Goal: Task Accomplishment & Management: Manage account settings

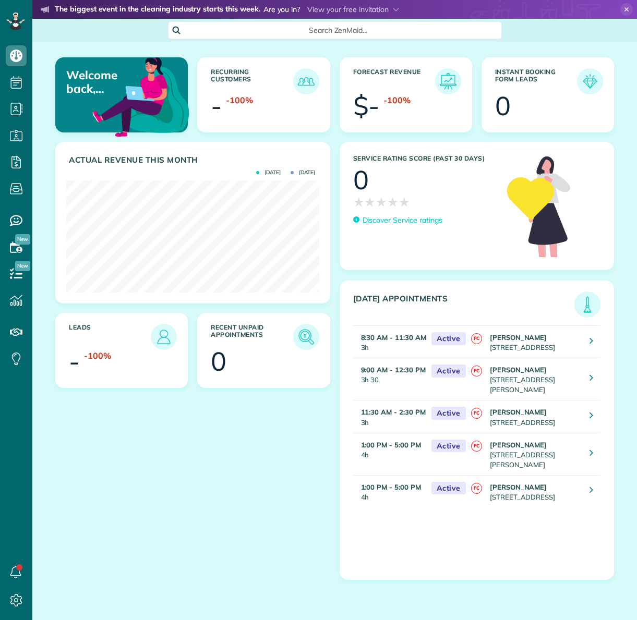
scroll to position [112, 252]
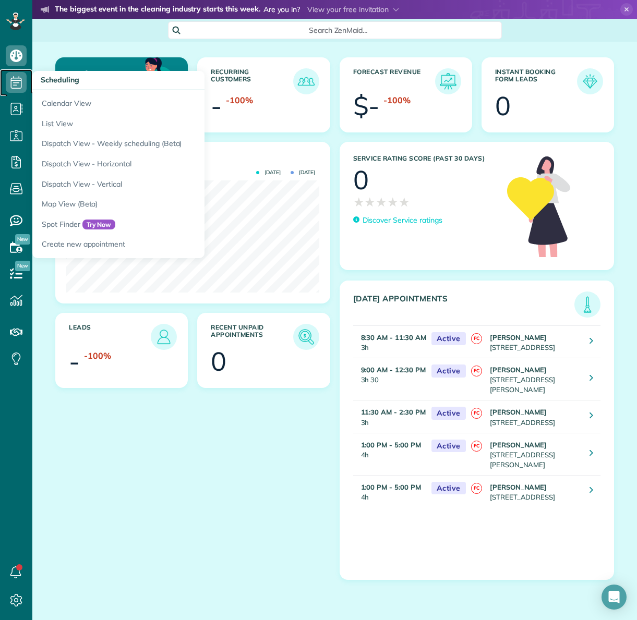
click at [22, 86] on icon at bounding box center [16, 82] width 21 height 21
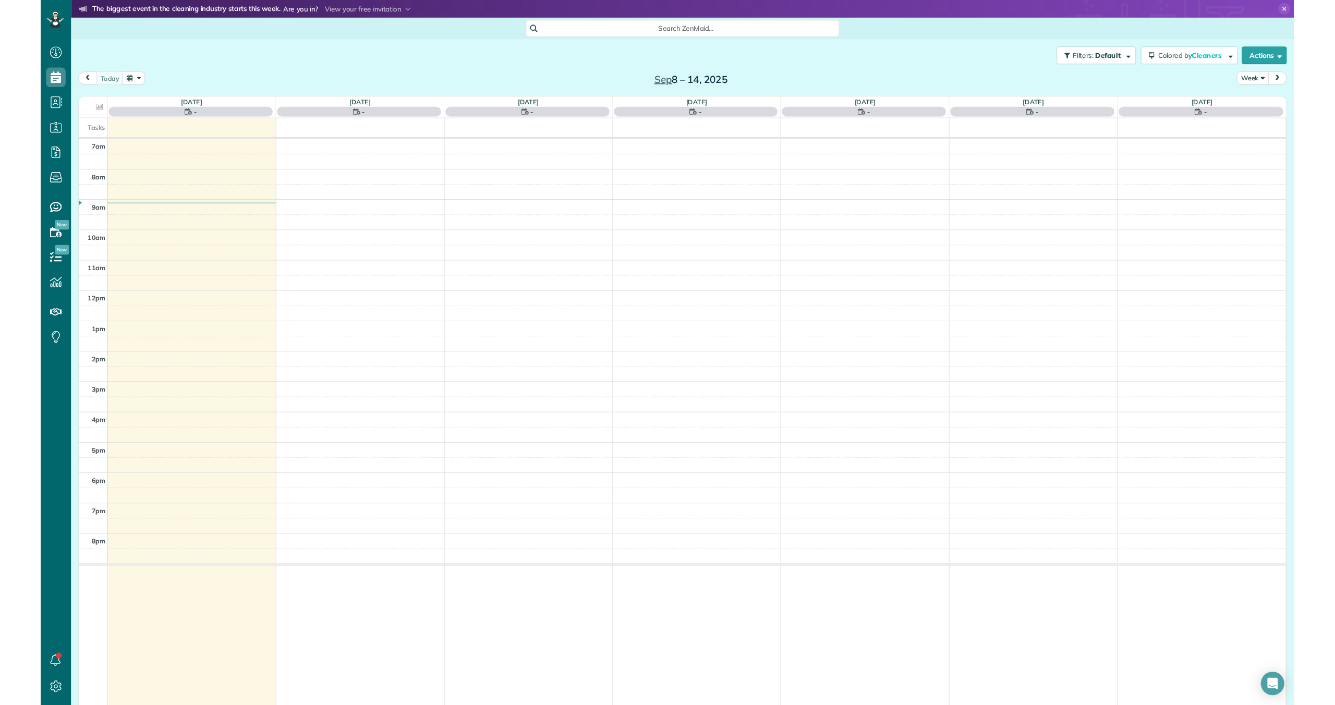
scroll to position [705, 32]
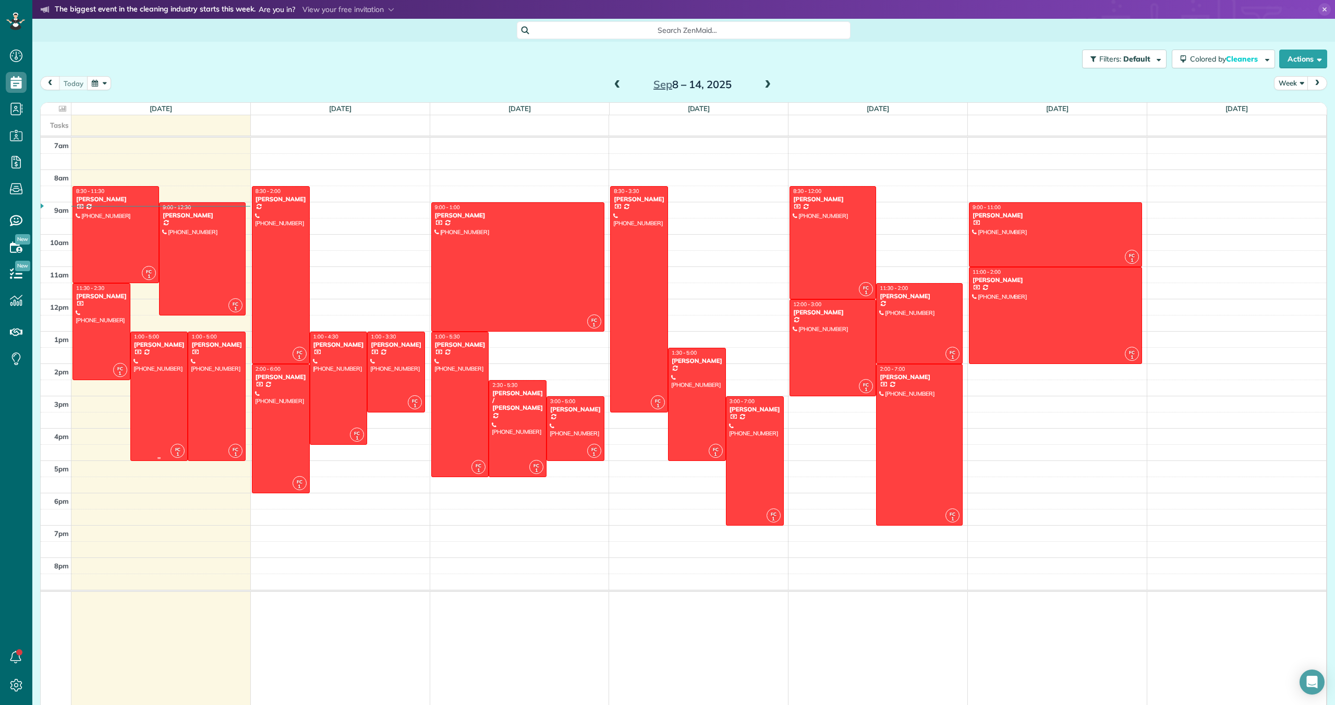
click at [154, 376] on div at bounding box center [159, 396] width 57 height 128
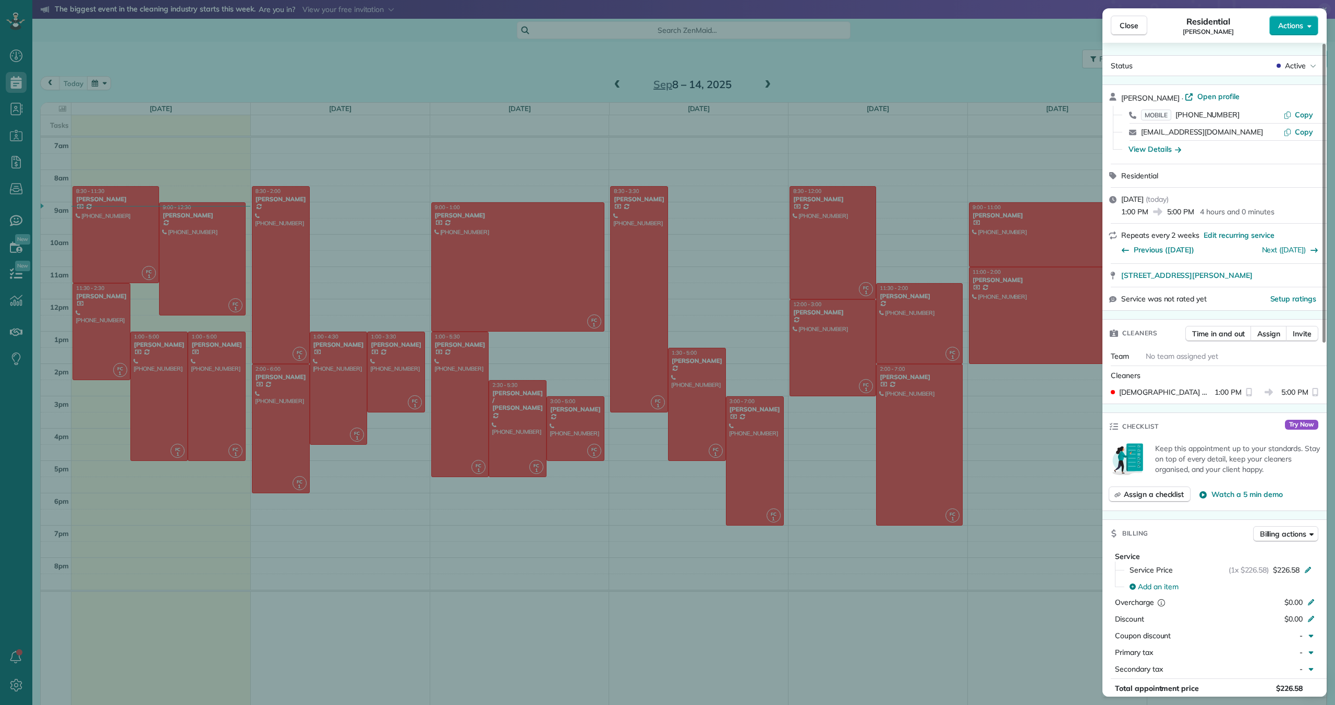
click at [636, 23] on span "Actions" at bounding box center [1291, 25] width 25 height 10
click at [636, 51] on span "Manage recurring service" at bounding box center [1254, 49] width 84 height 10
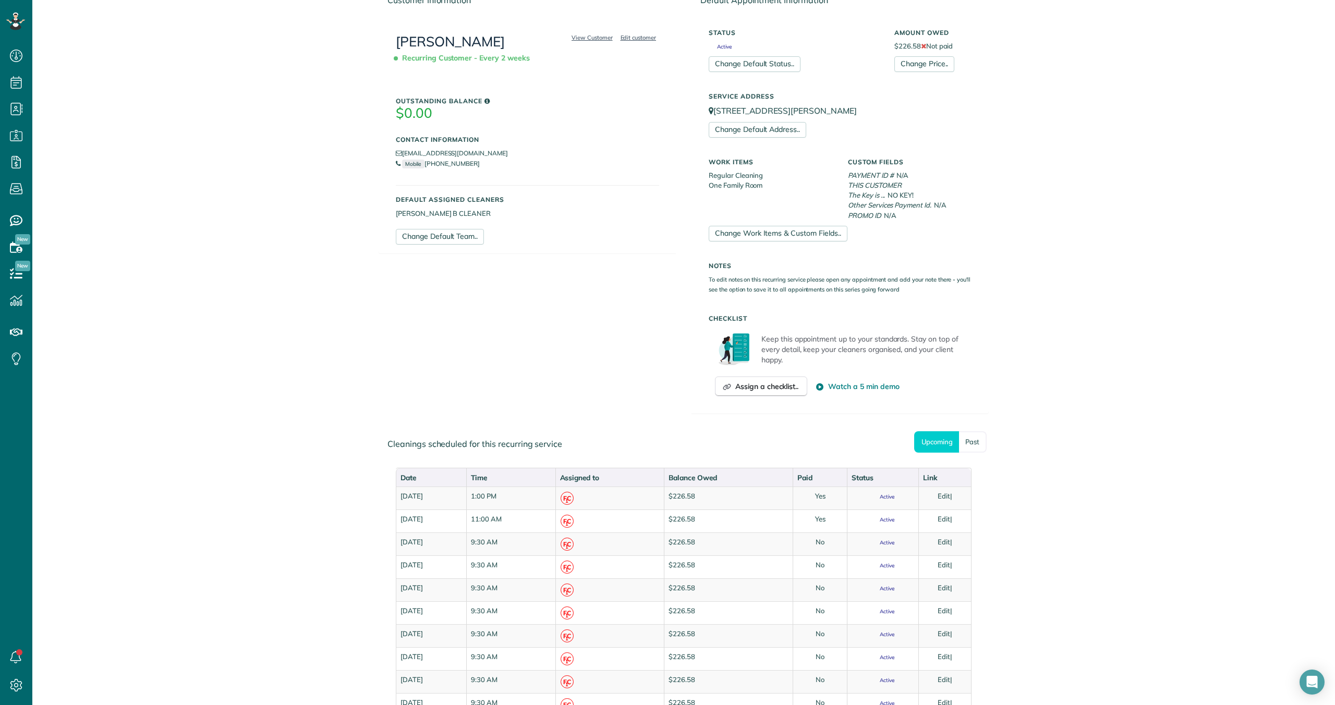
scroll to position [186, 0]
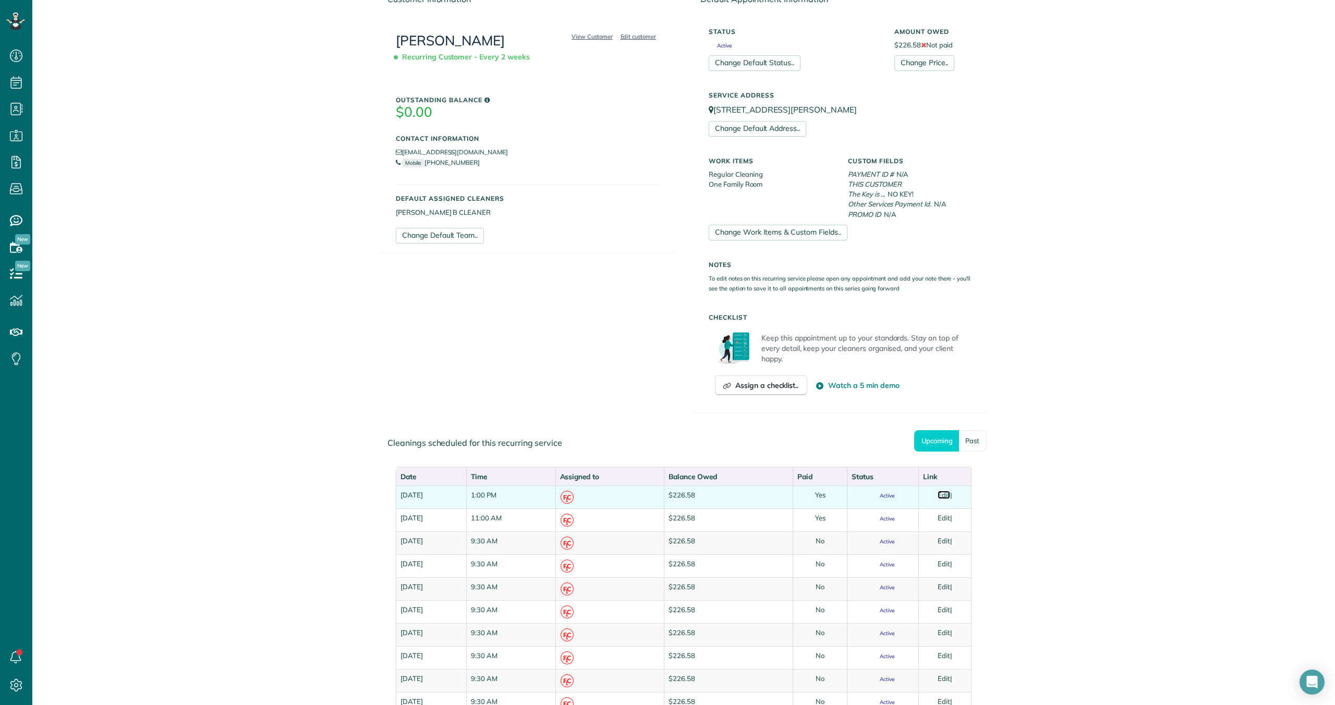
click at [947, 495] on link "Edit" at bounding box center [944, 495] width 13 height 8
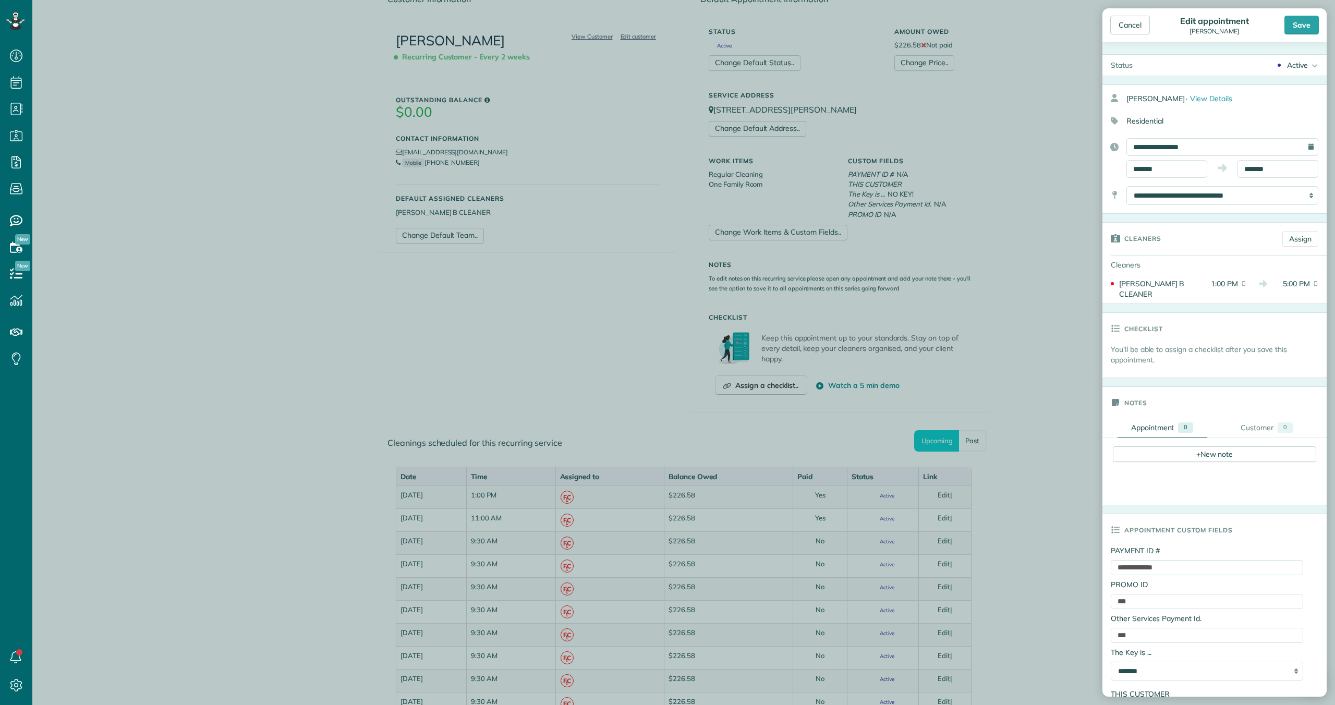
click at [1305, 64] on div "Active" at bounding box center [1297, 65] width 21 height 10
click at [1291, 117] on div "Cancelled" at bounding box center [1299, 116] width 33 height 7
click at [1295, 27] on div "Save" at bounding box center [1302, 25] width 34 height 19
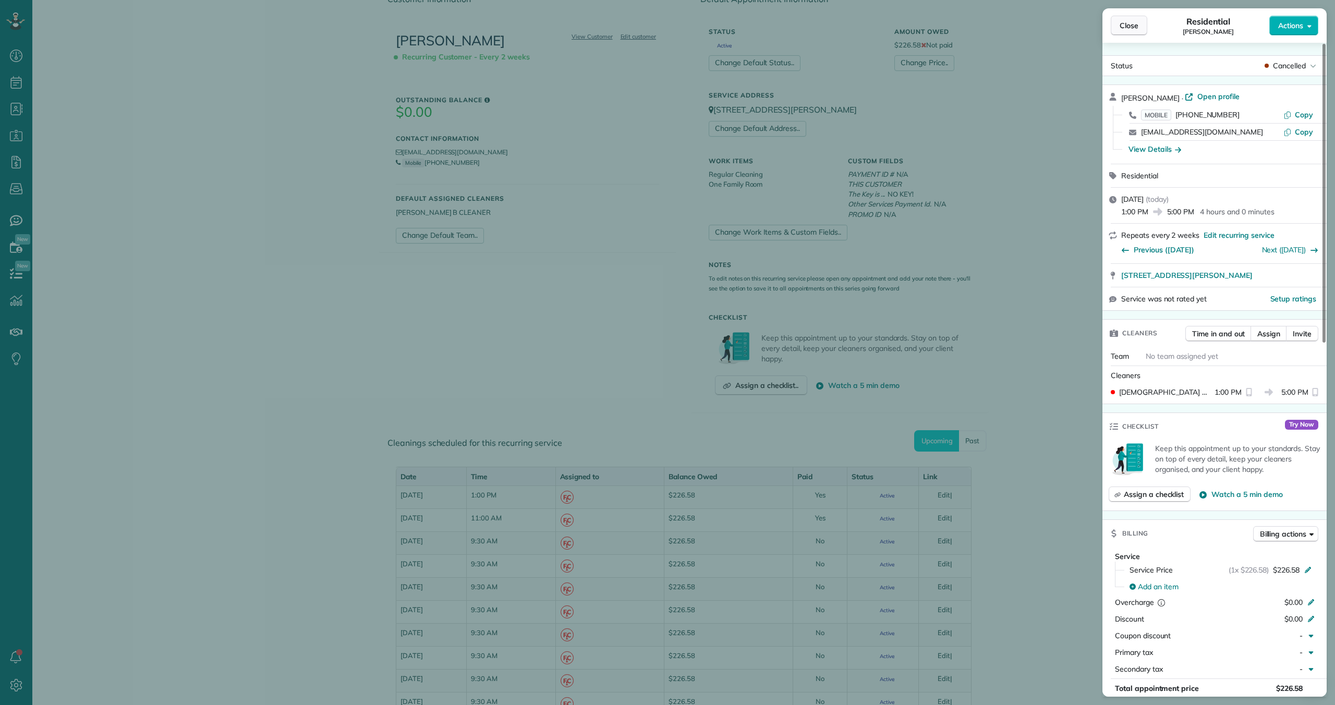
click at [1126, 27] on span "Close" at bounding box center [1129, 25] width 19 height 10
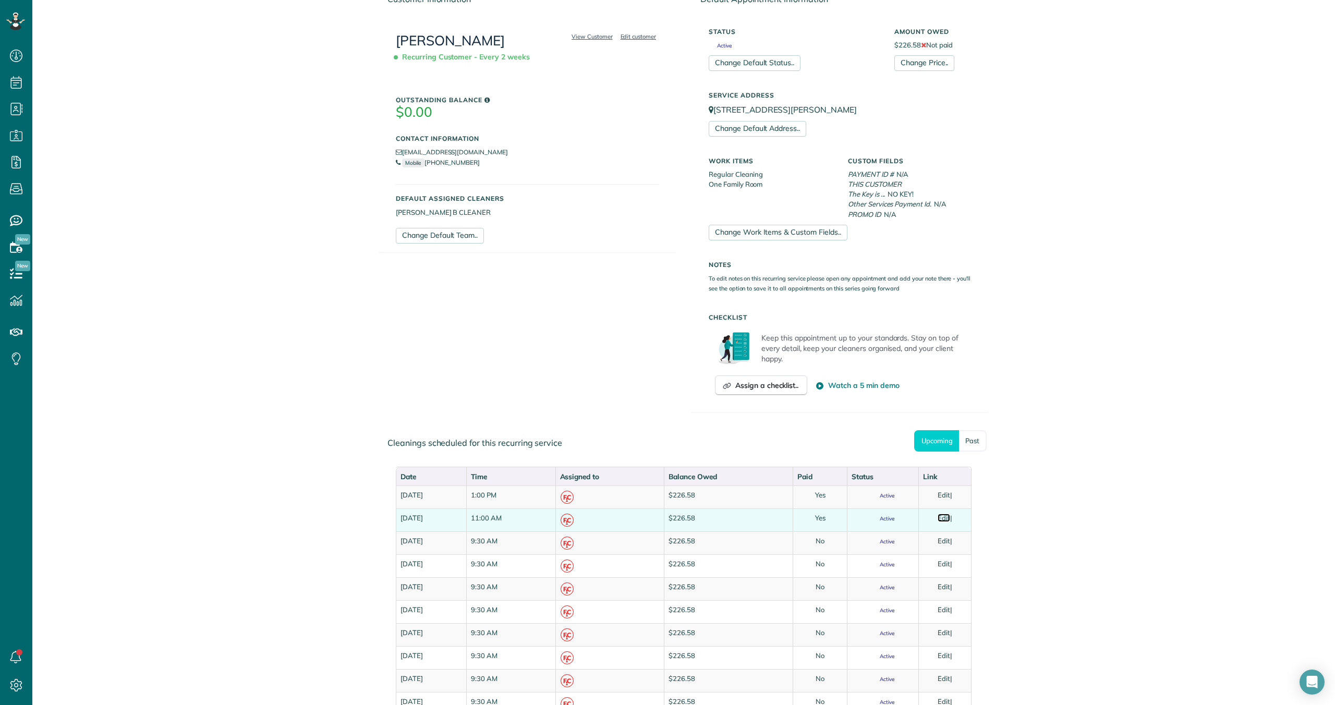
click at [948, 517] on link "Edit" at bounding box center [944, 518] width 13 height 8
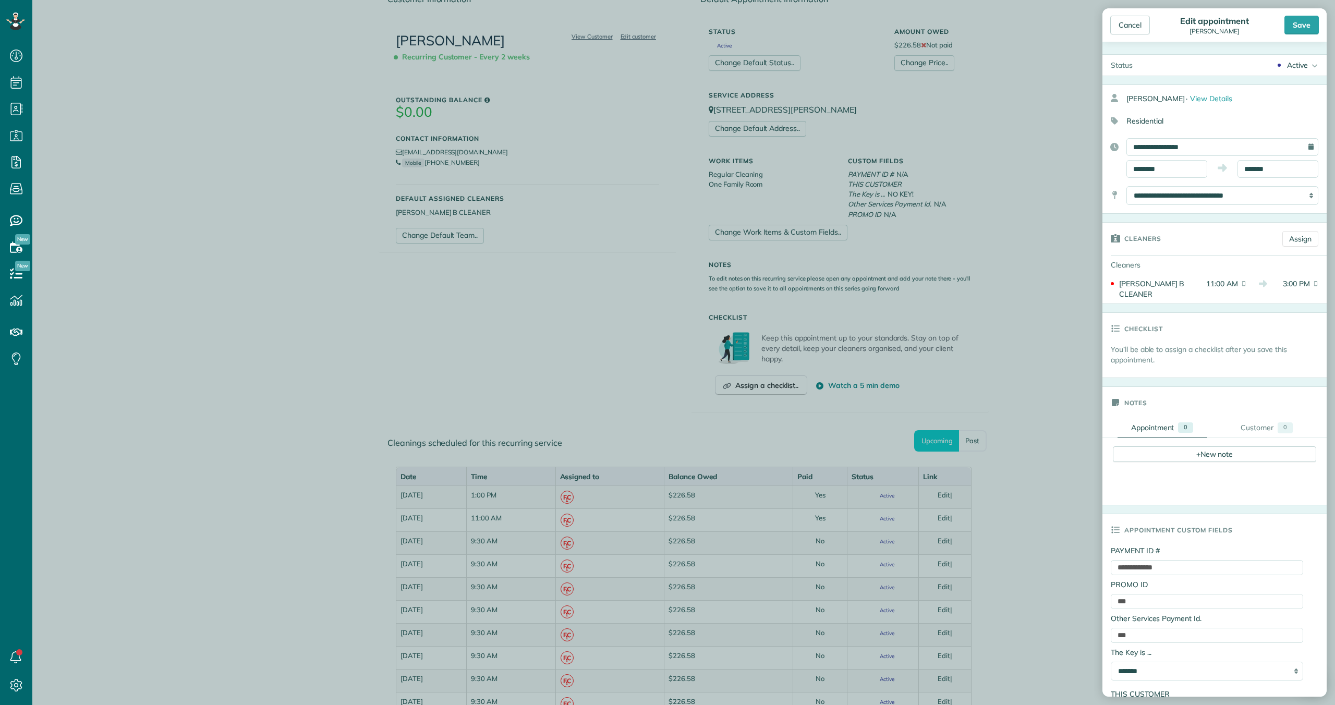
click at [1297, 65] on div "Active" at bounding box center [1297, 65] width 21 height 10
click at [1294, 114] on div "Cancelled" at bounding box center [1299, 116] width 33 height 7
drag, startPoint x: 1187, startPoint y: 560, endPoint x: 1103, endPoint y: 556, distance: 84.1
click at [1103, 557] on div "**********" at bounding box center [1215, 640] width 224 height 188
click at [1299, 21] on div "Save" at bounding box center [1302, 25] width 34 height 19
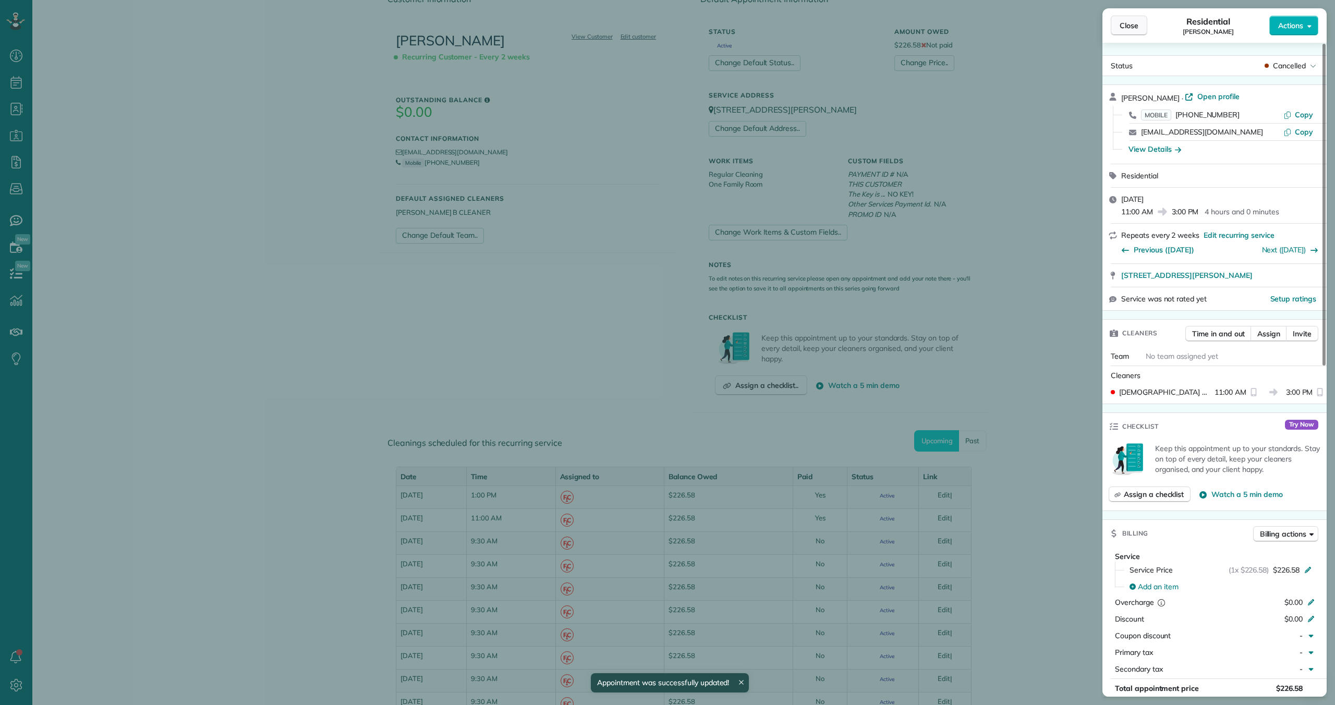
click at [1126, 23] on span "Close" at bounding box center [1129, 25] width 19 height 10
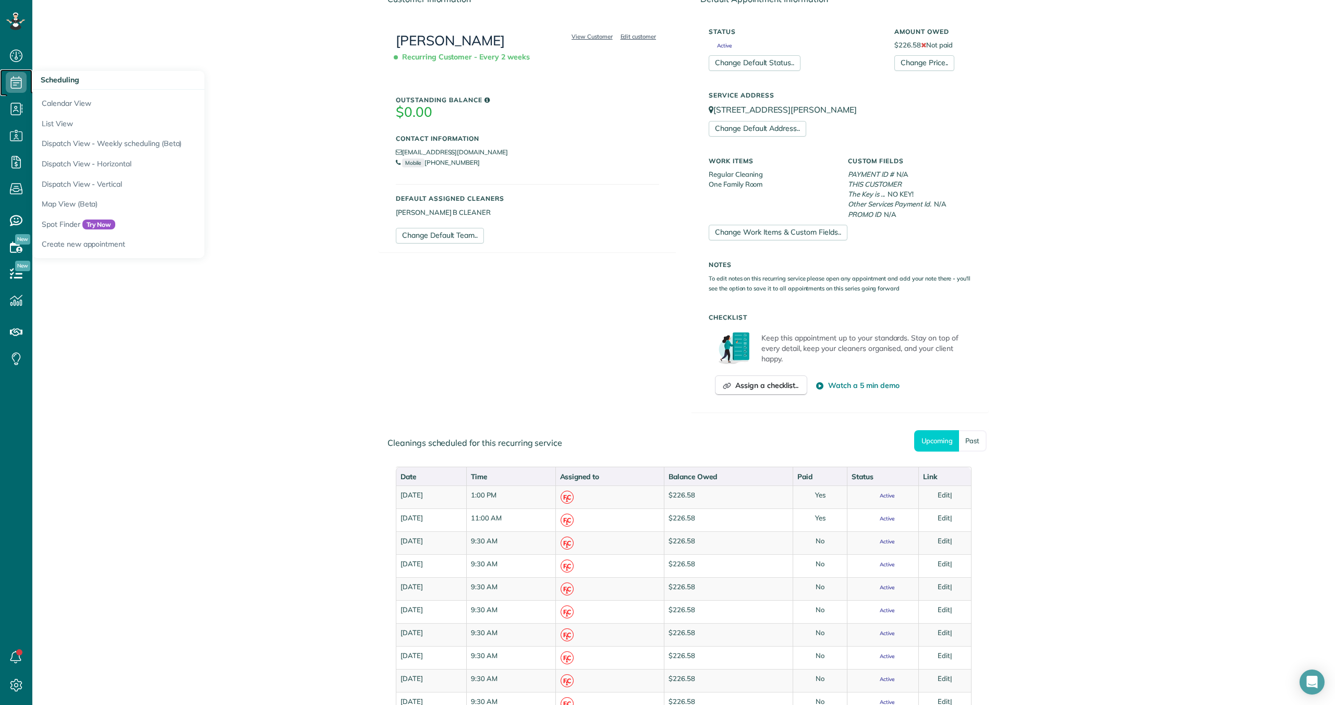
click at [19, 80] on use at bounding box center [16, 82] width 11 height 13
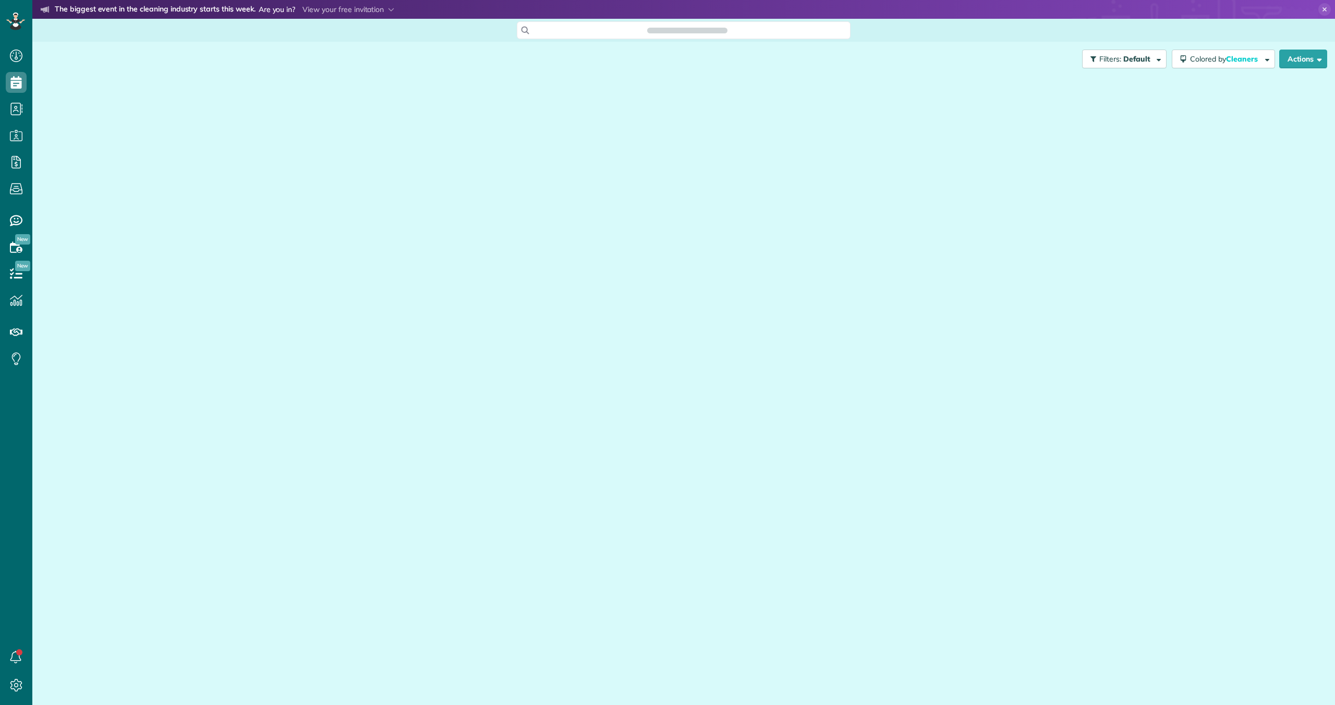
scroll to position [5, 5]
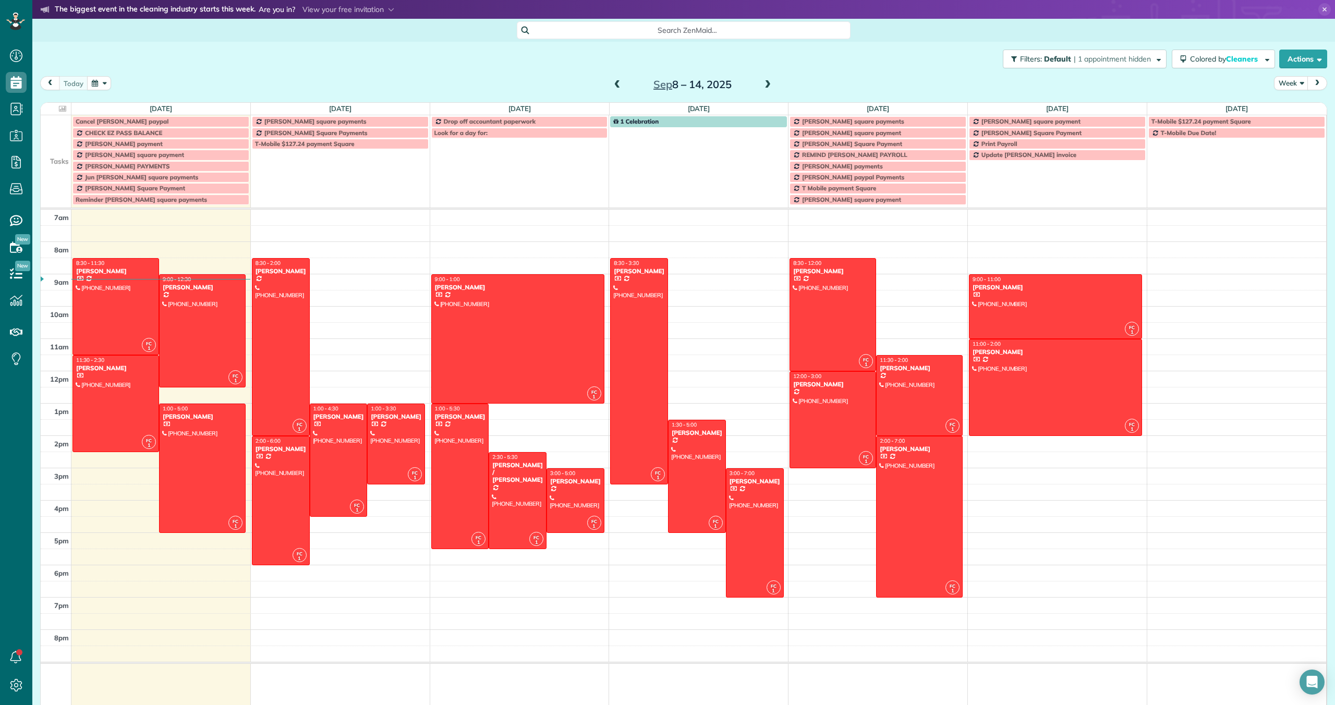
click at [769, 83] on span at bounding box center [767, 84] width 11 height 9
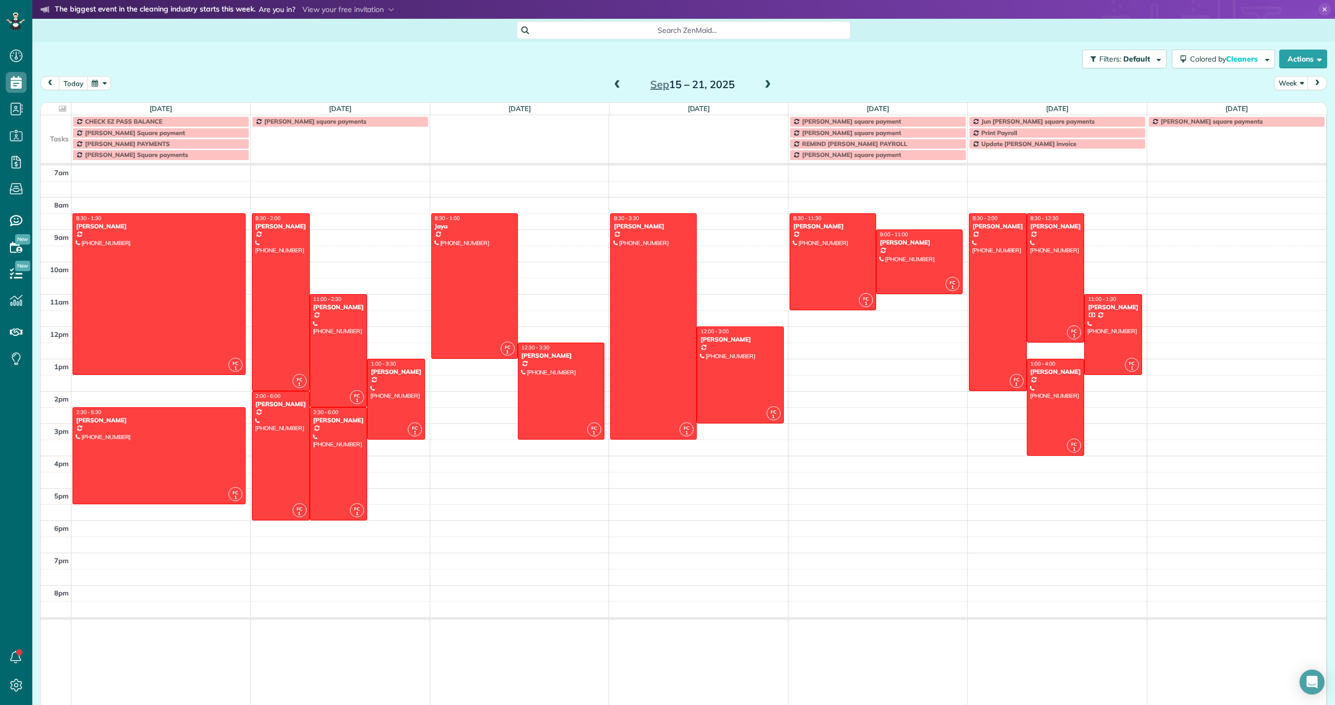
click at [844, 121] on span "Bach Hoang square payment" at bounding box center [851, 121] width 99 height 8
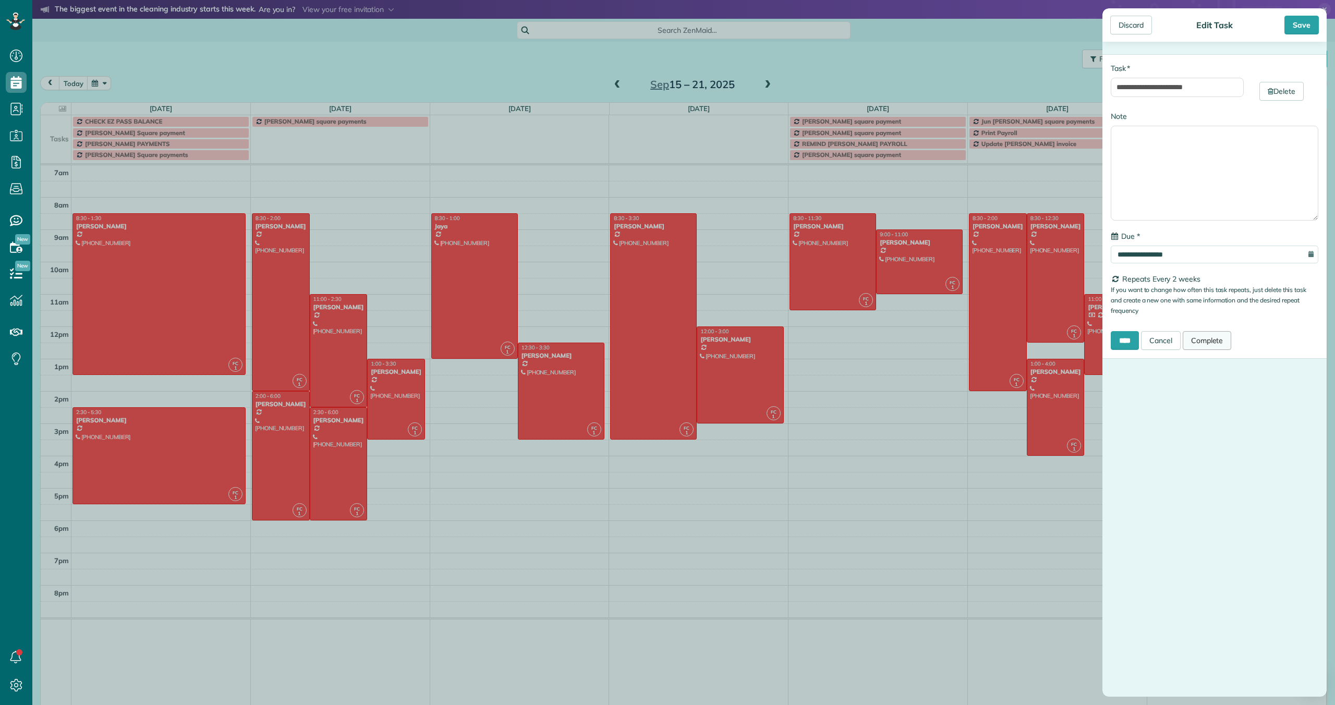
click at [1221, 342] on link "Complete" at bounding box center [1207, 340] width 49 height 19
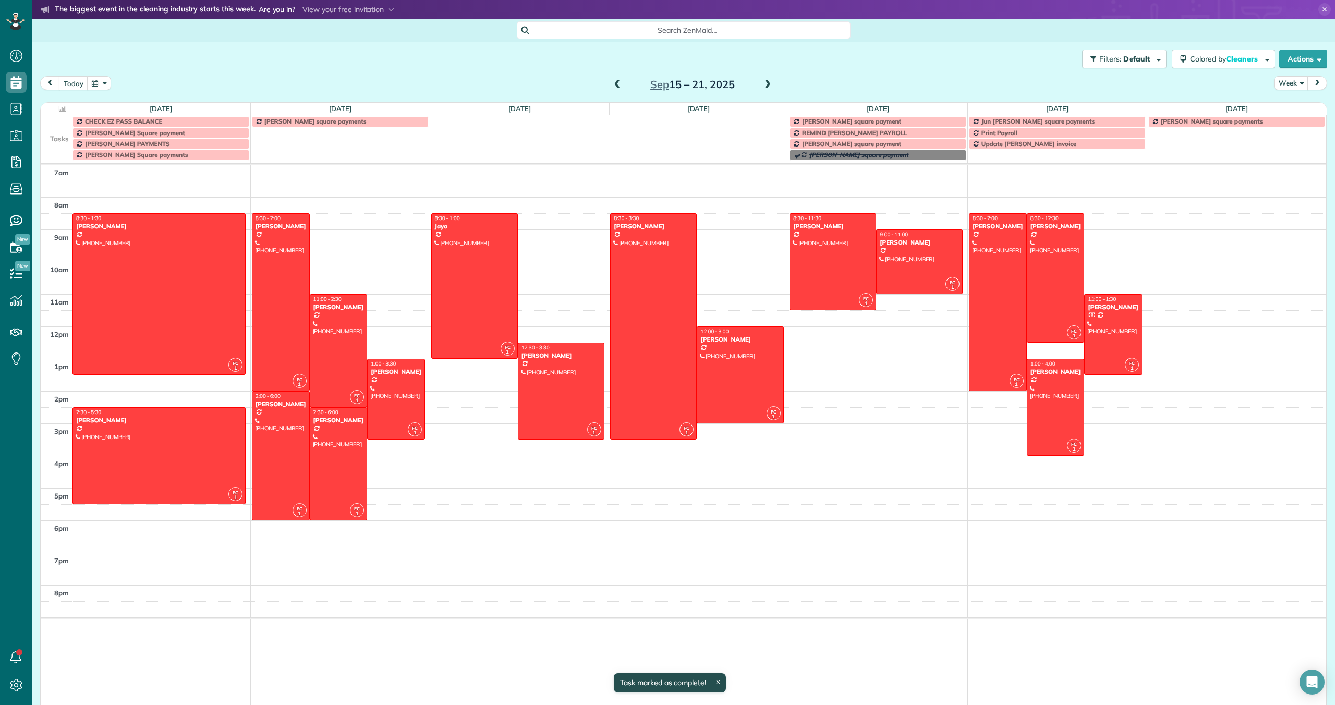
click at [768, 85] on span at bounding box center [767, 84] width 11 height 9
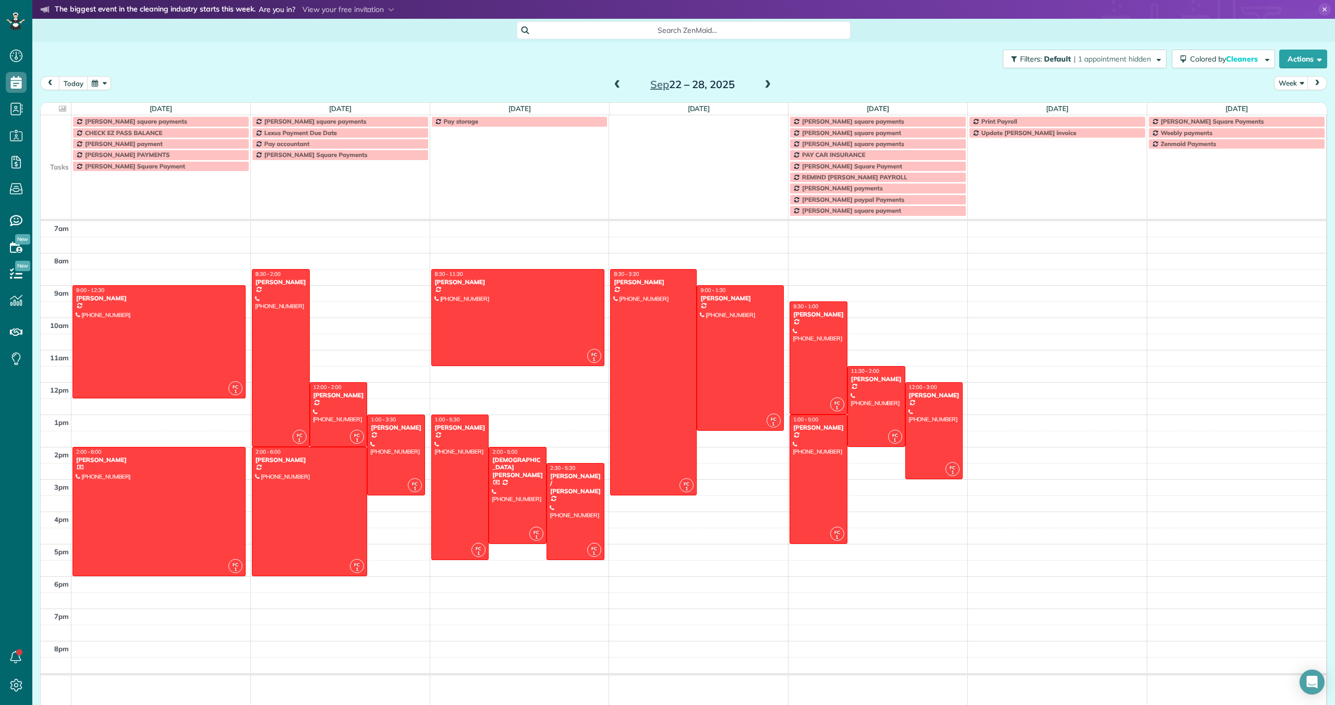
click at [766, 82] on span at bounding box center [767, 84] width 11 height 9
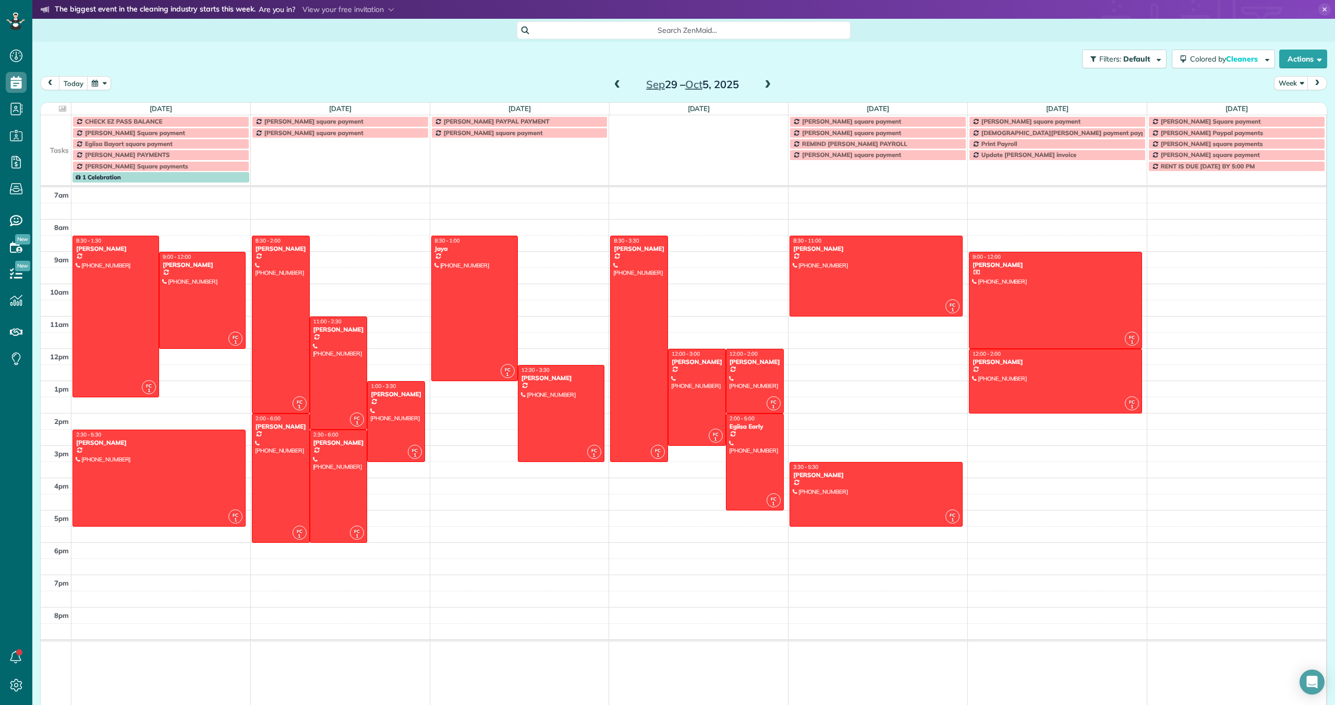
click at [860, 121] on span "Bach Hoang square payment" at bounding box center [851, 121] width 99 height 8
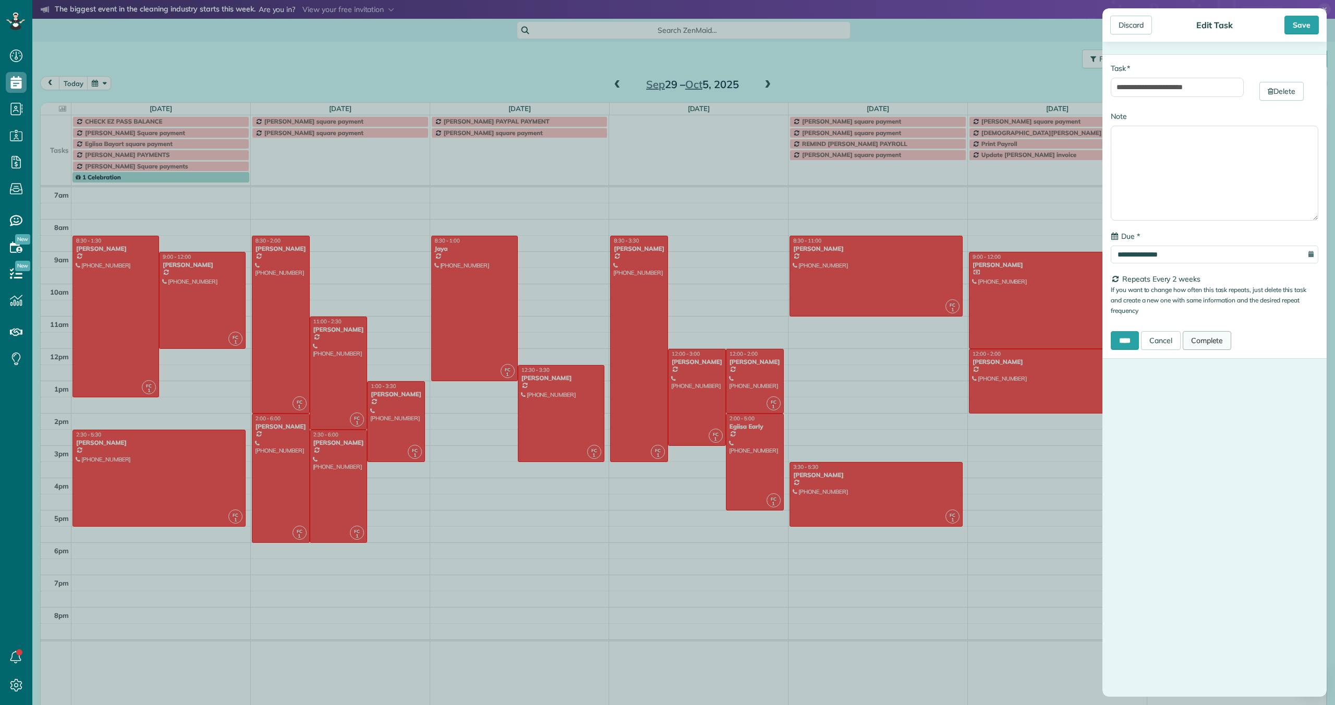
click at [1214, 341] on link "Complete" at bounding box center [1207, 340] width 49 height 19
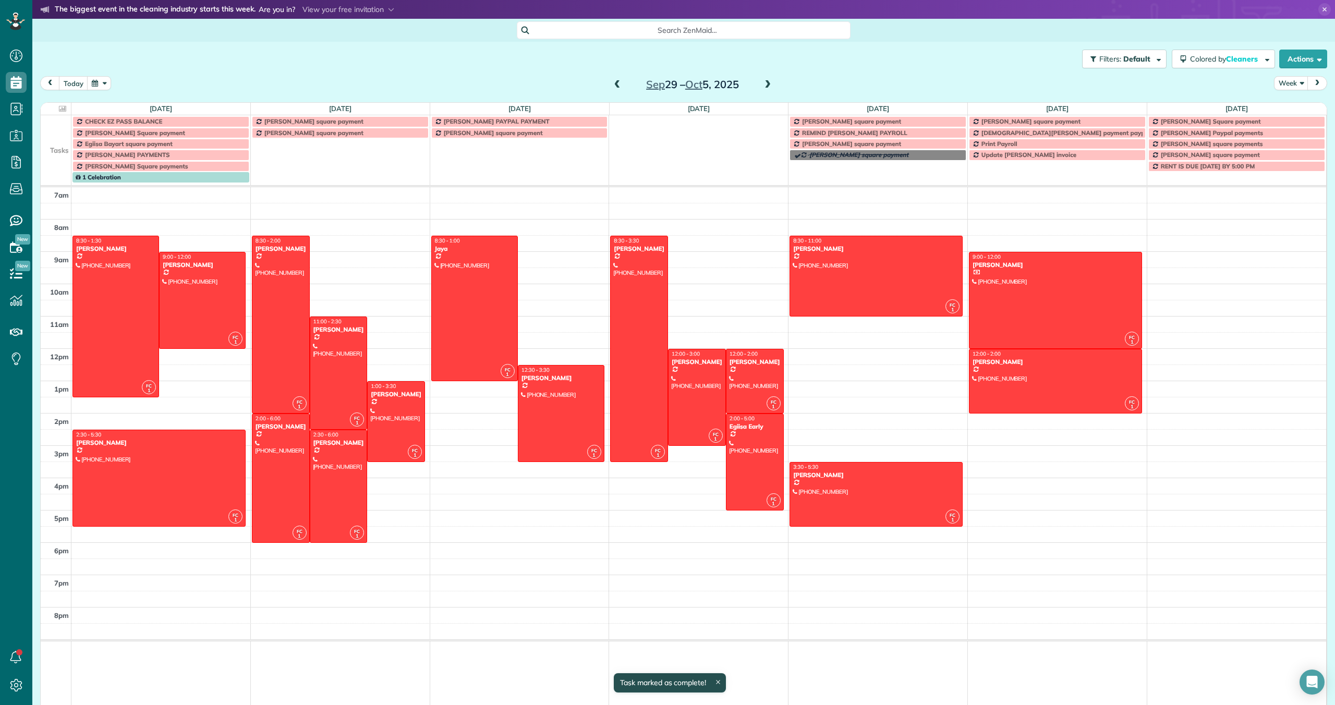
click at [763, 86] on span at bounding box center [767, 84] width 11 height 9
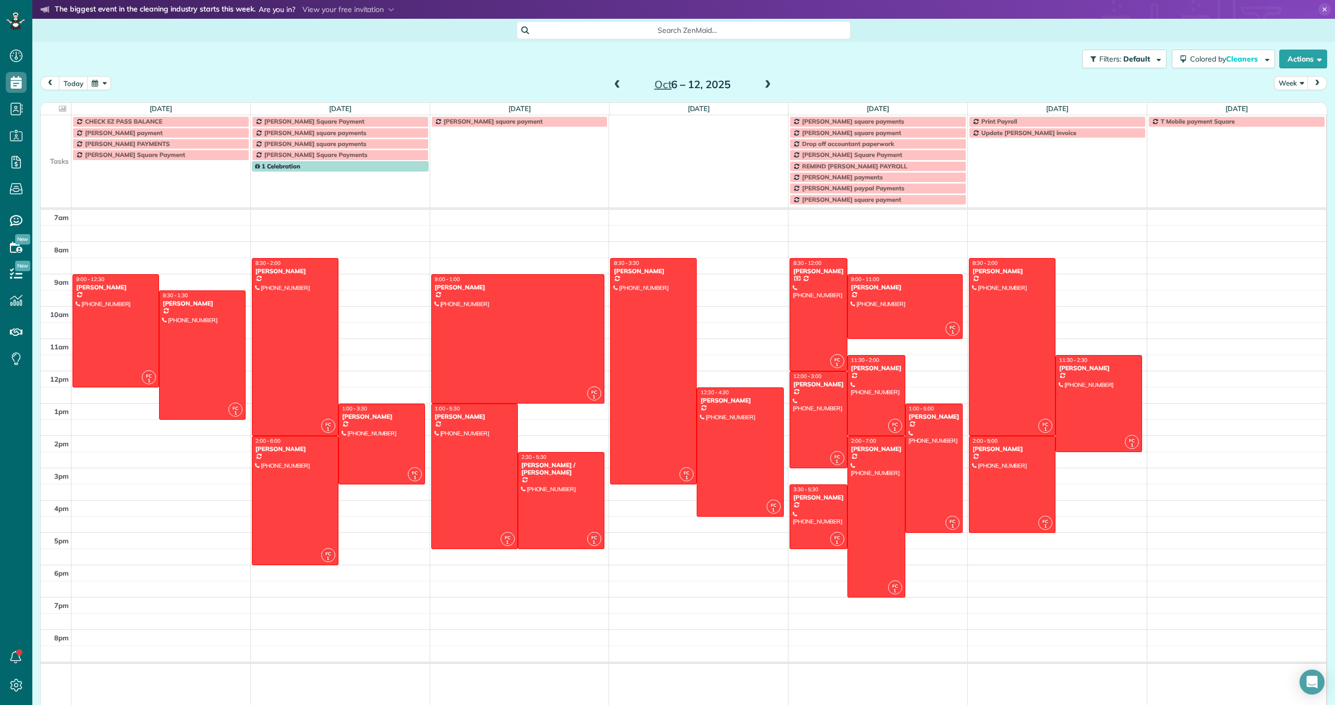
click at [770, 85] on span at bounding box center [767, 84] width 11 height 9
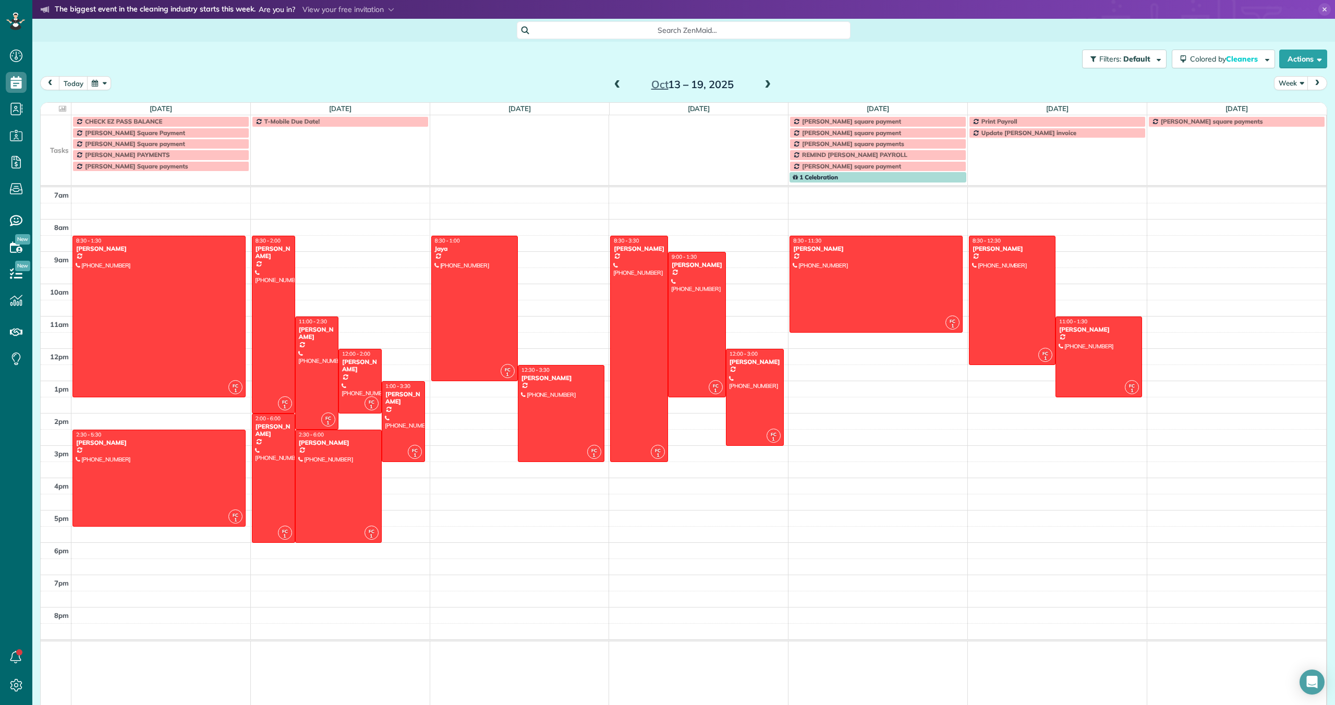
click at [619, 82] on span at bounding box center [617, 84] width 11 height 9
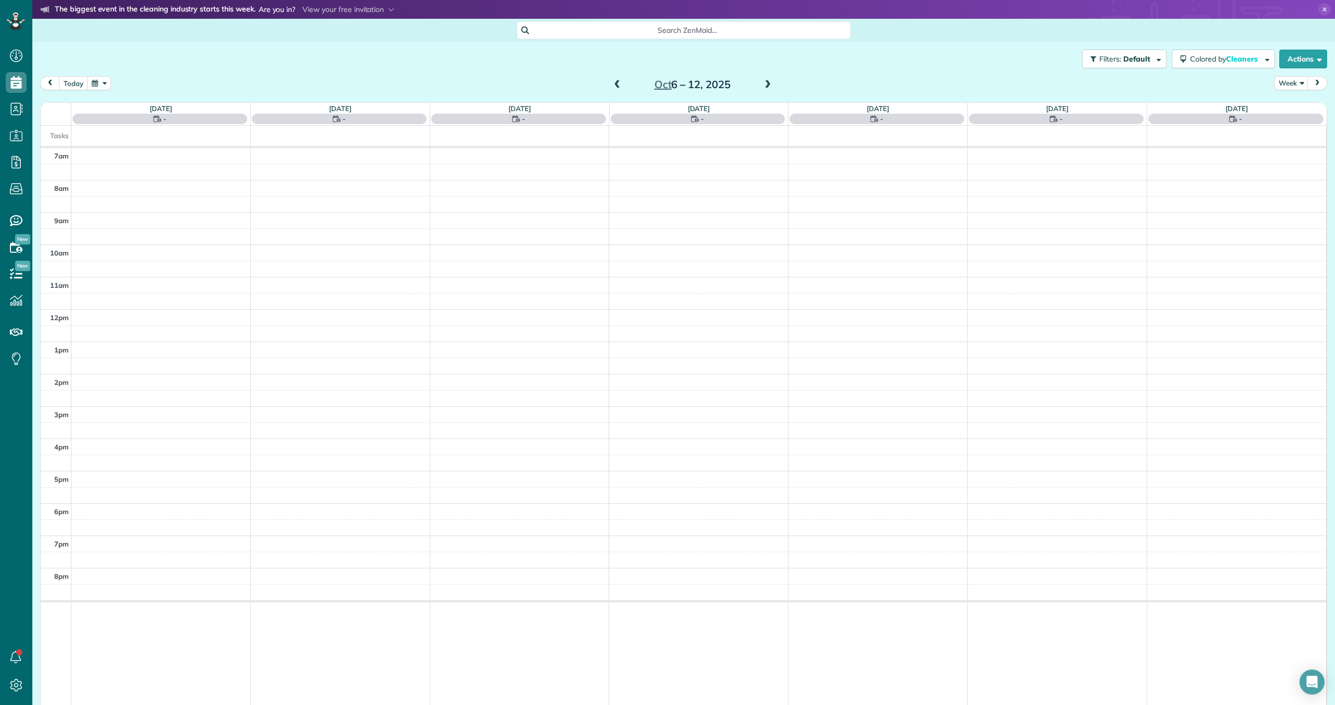
click at [619, 82] on span at bounding box center [617, 84] width 11 height 9
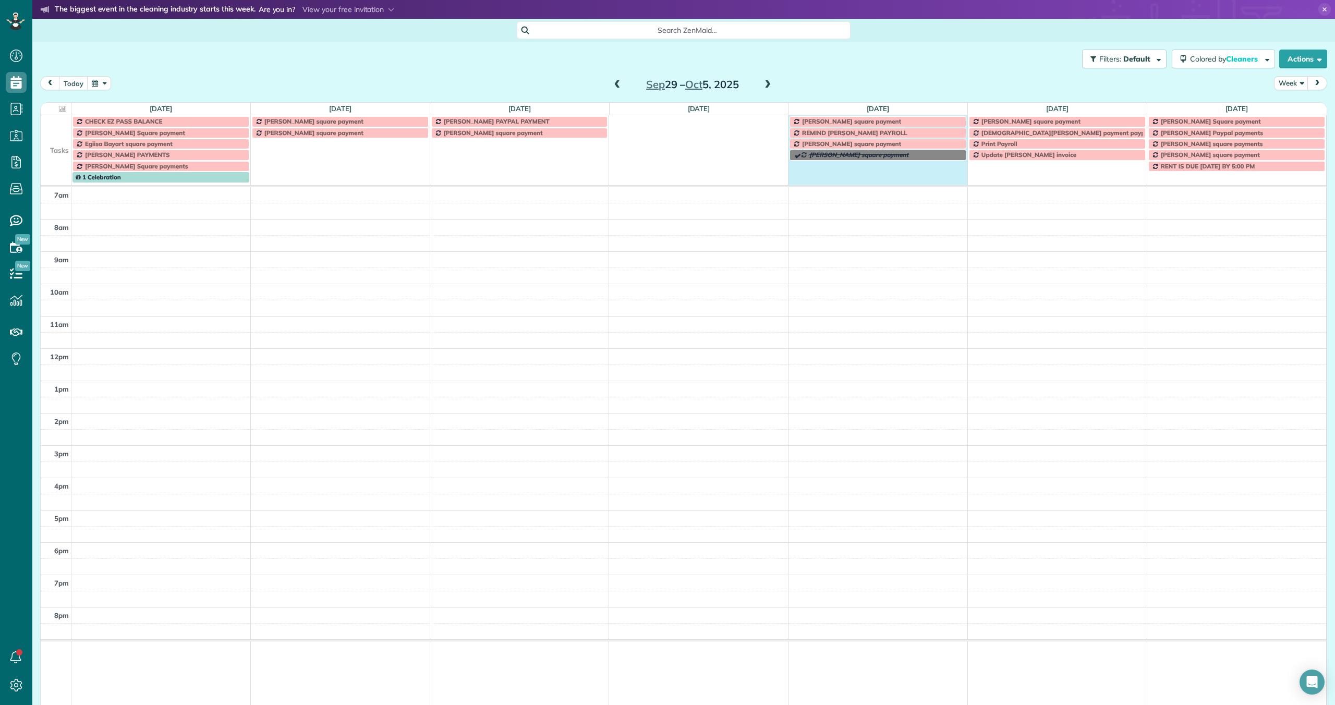
click at [852, 168] on td "Bach Hoang square payment" at bounding box center [878, 165] width 179 height 33
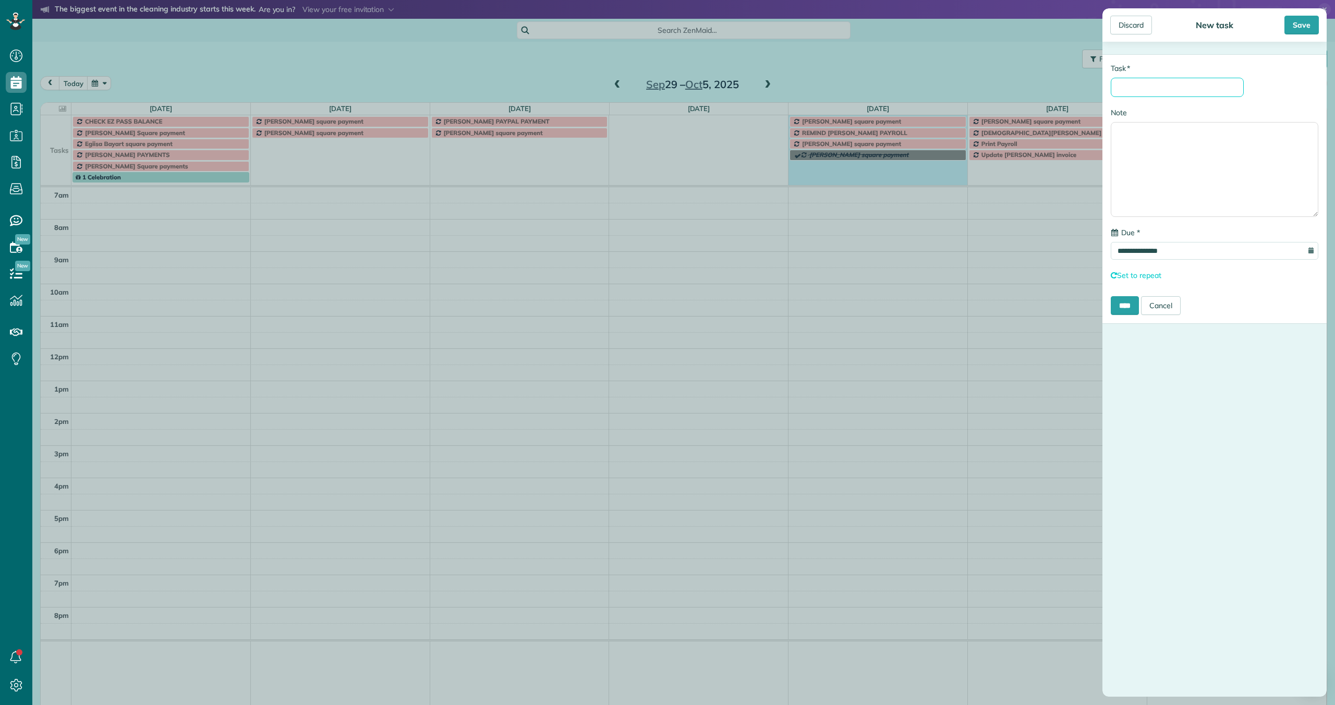
click at [1132, 91] on input "* Task" at bounding box center [1177, 87] width 133 height 19
type input "**********"
click at [1123, 307] on input "****" at bounding box center [1125, 305] width 28 height 19
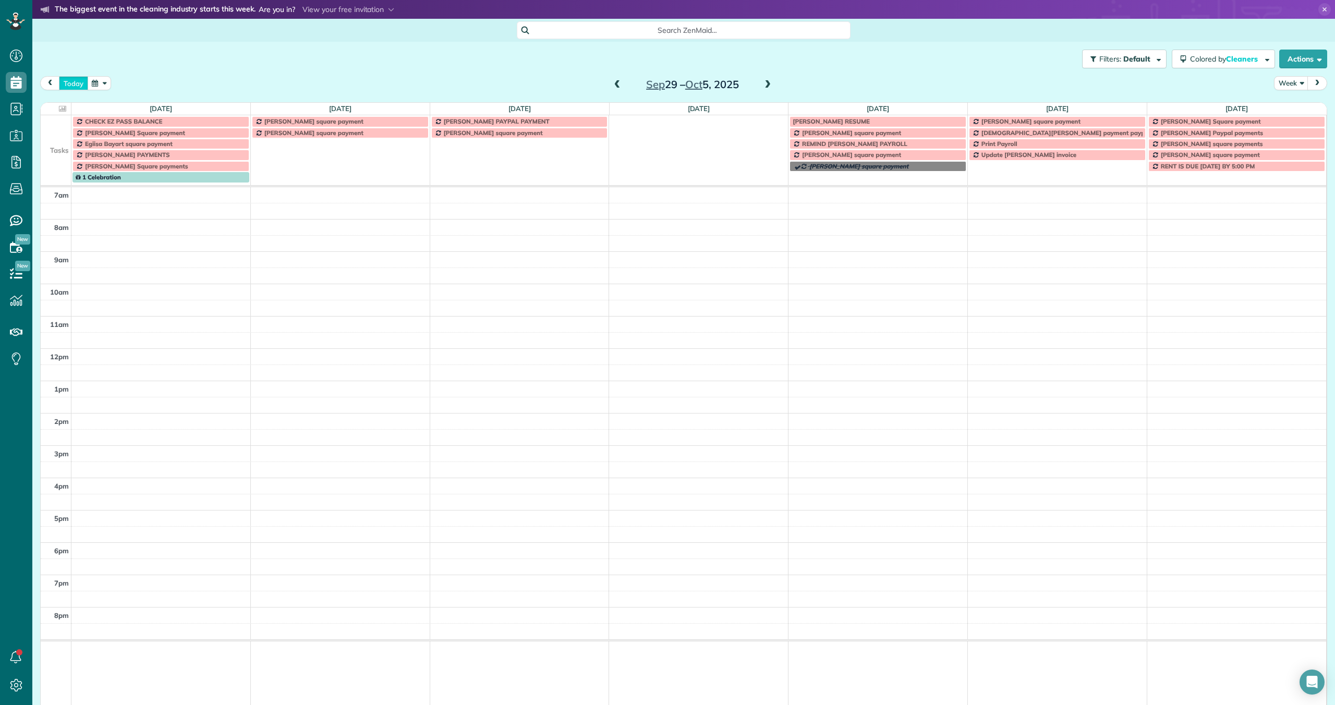
click at [71, 84] on button "today" at bounding box center [73, 83] width 29 height 14
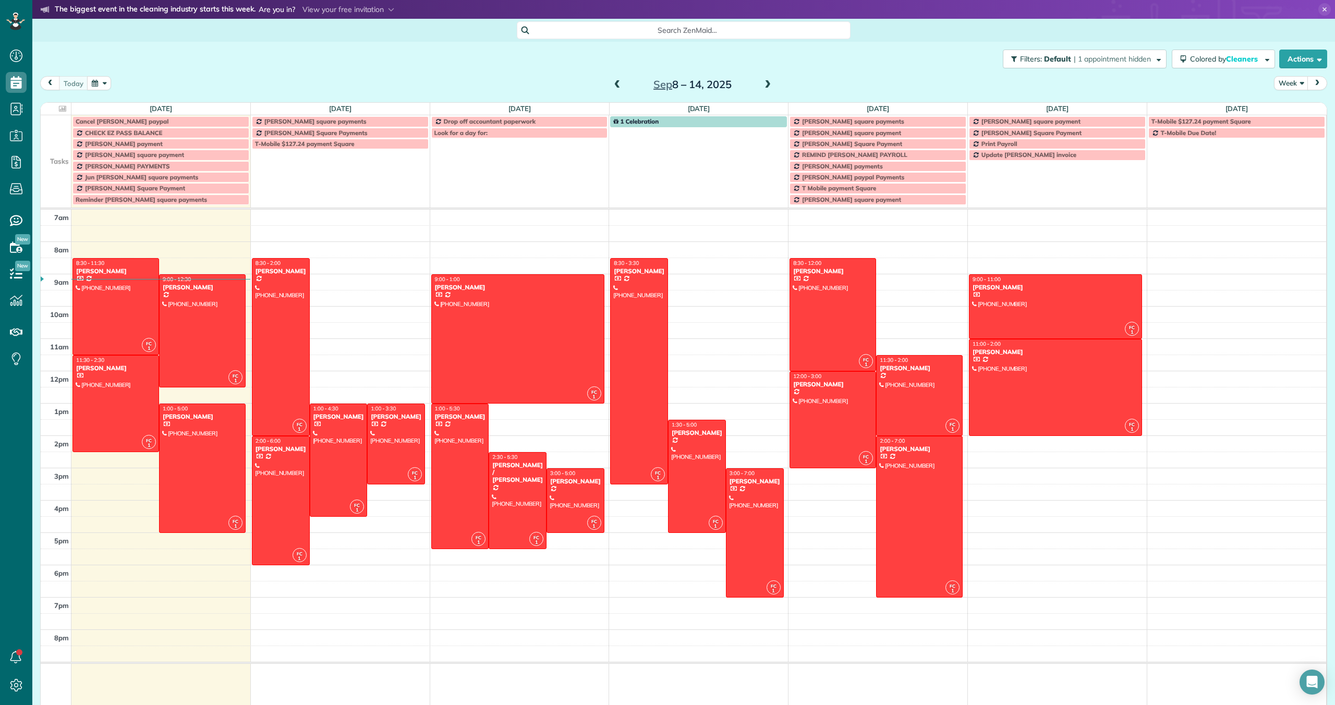
click at [768, 85] on span at bounding box center [767, 84] width 11 height 9
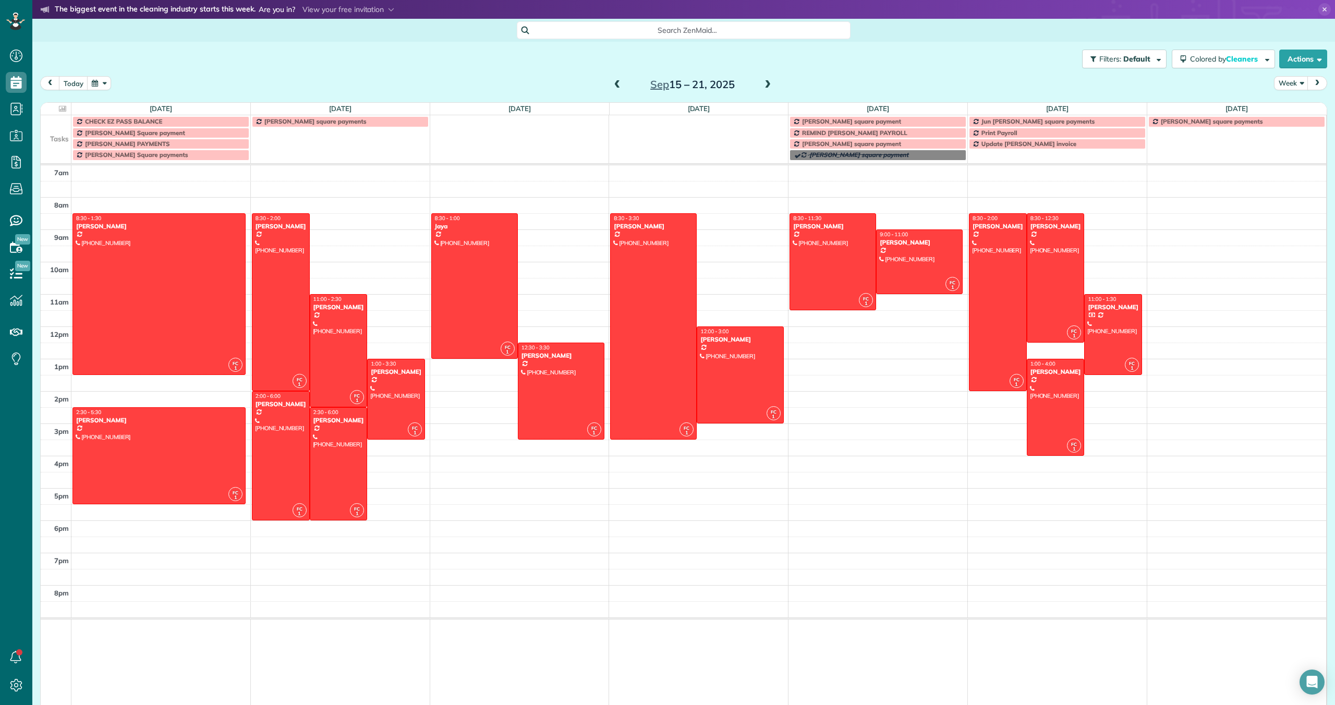
click at [771, 85] on span at bounding box center [767, 84] width 11 height 9
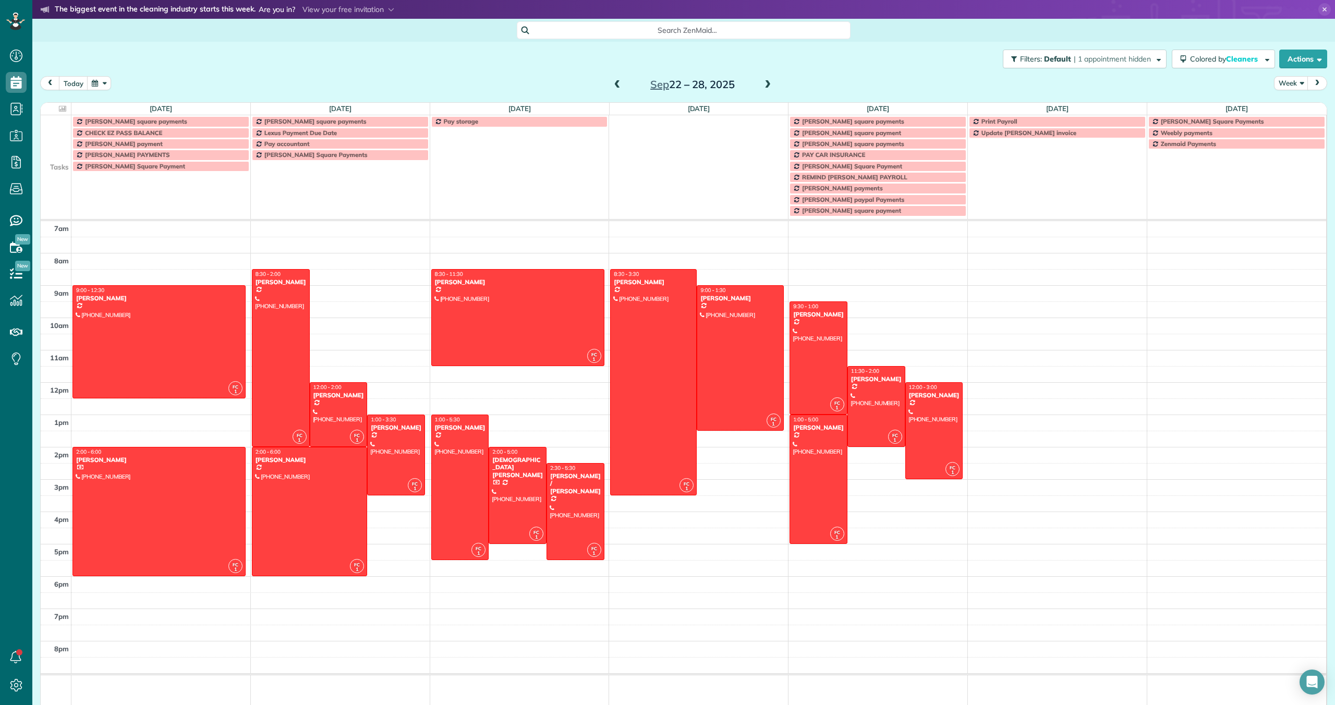
click at [579, 31] on span "Search ZenMaid…" at bounding box center [687, 30] width 317 height 10
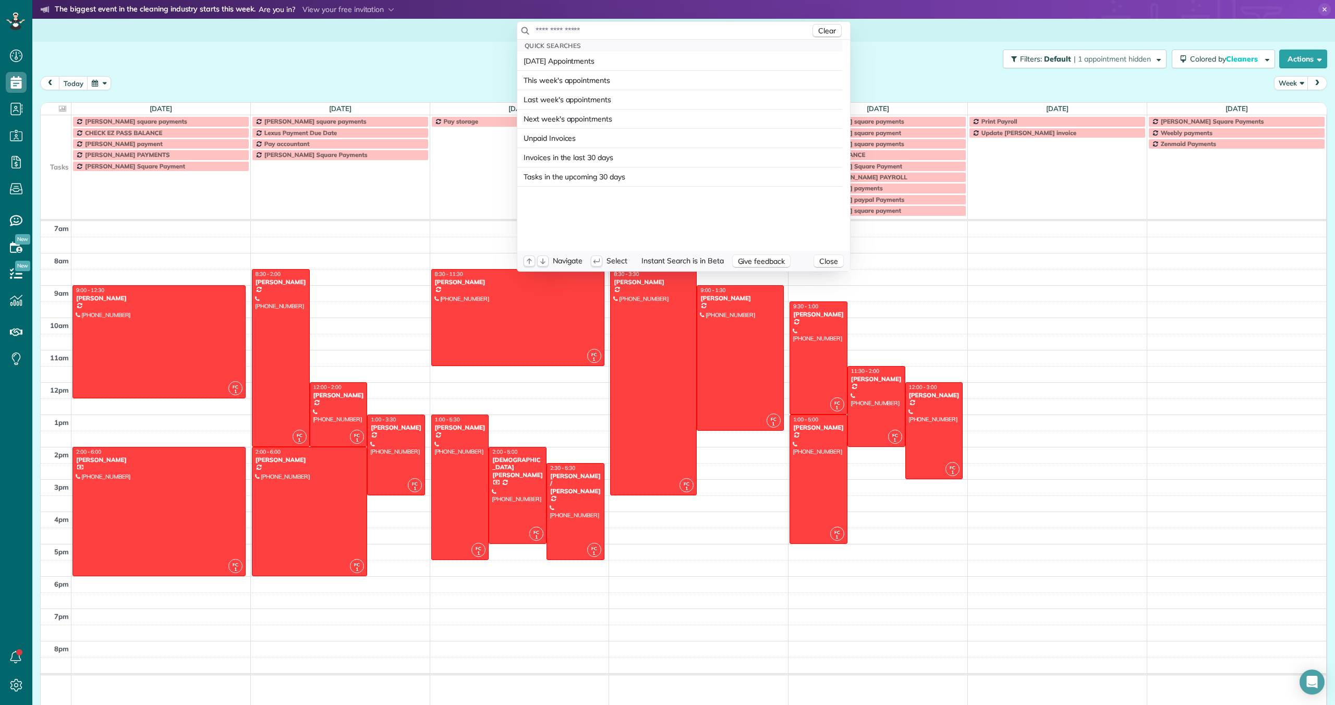
click at [579, 31] on input "text" at bounding box center [672, 30] width 275 height 10
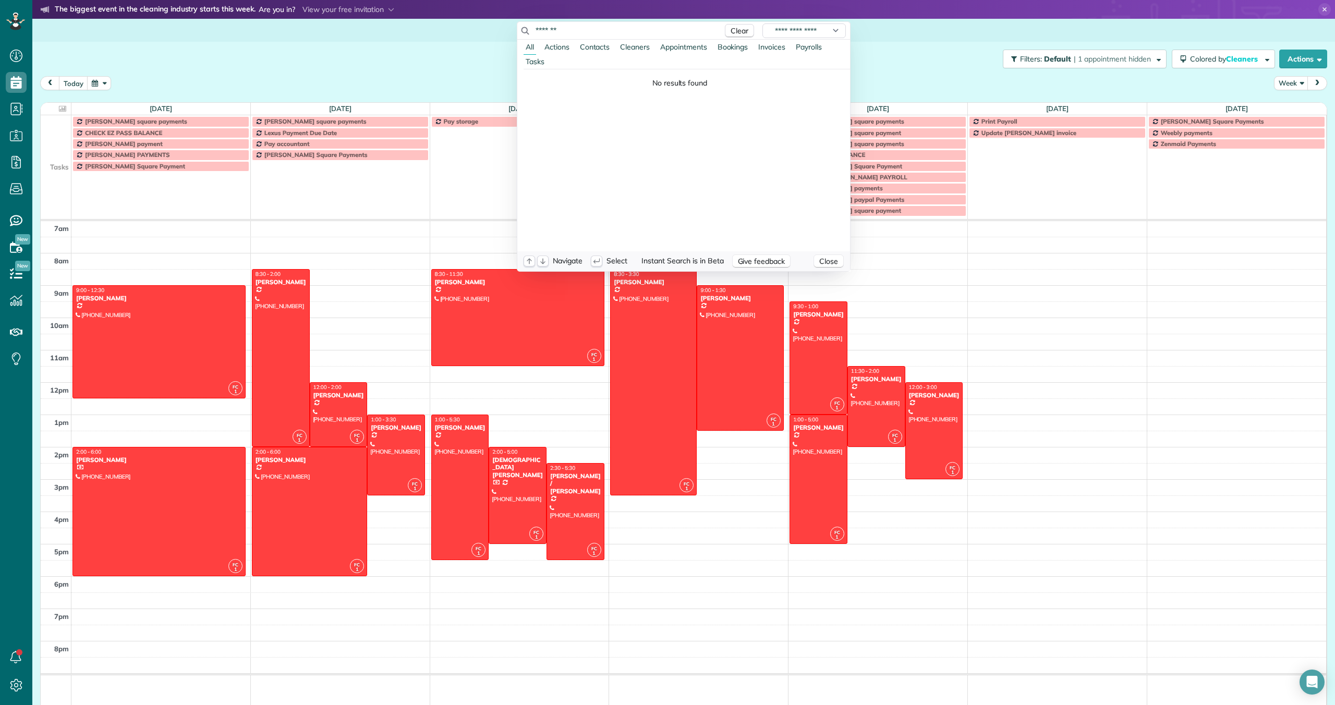
click at [553, 28] on input "*******" at bounding box center [626, 30] width 183 height 10
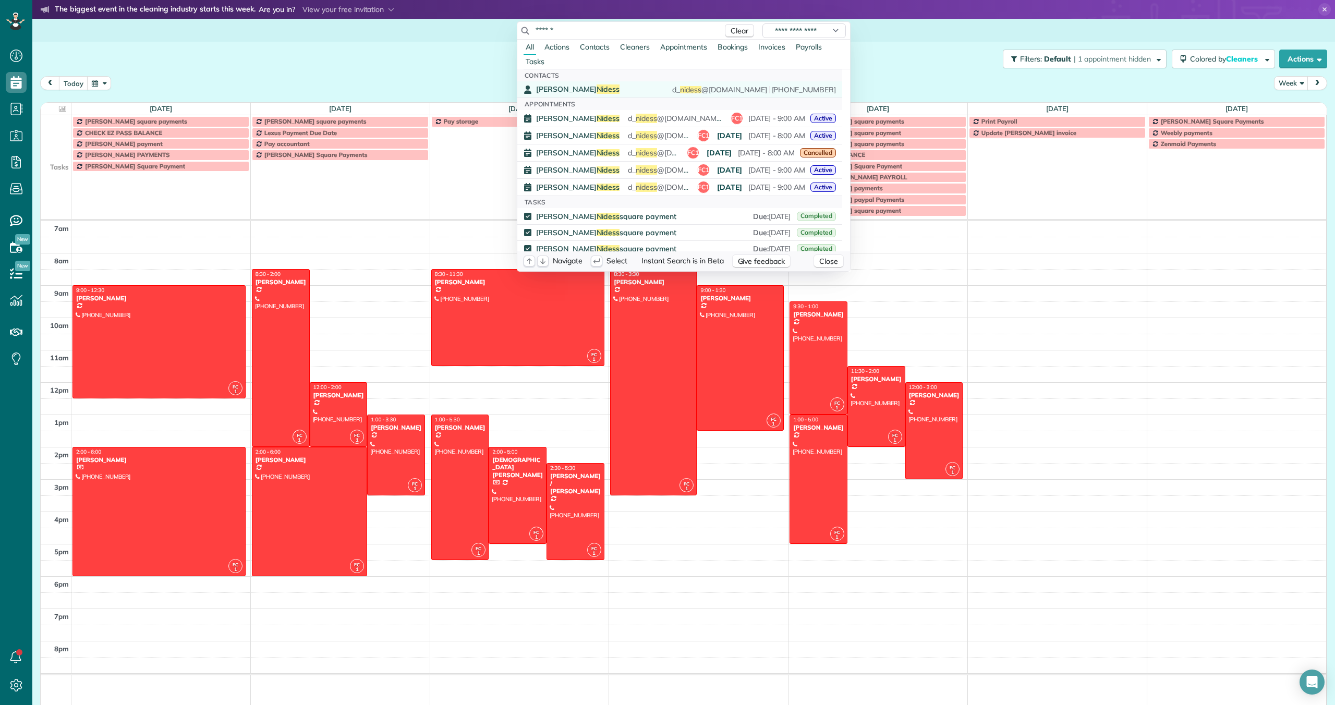
type input "******"
click at [597, 87] on span "Nidess" at bounding box center [608, 89] width 23 height 9
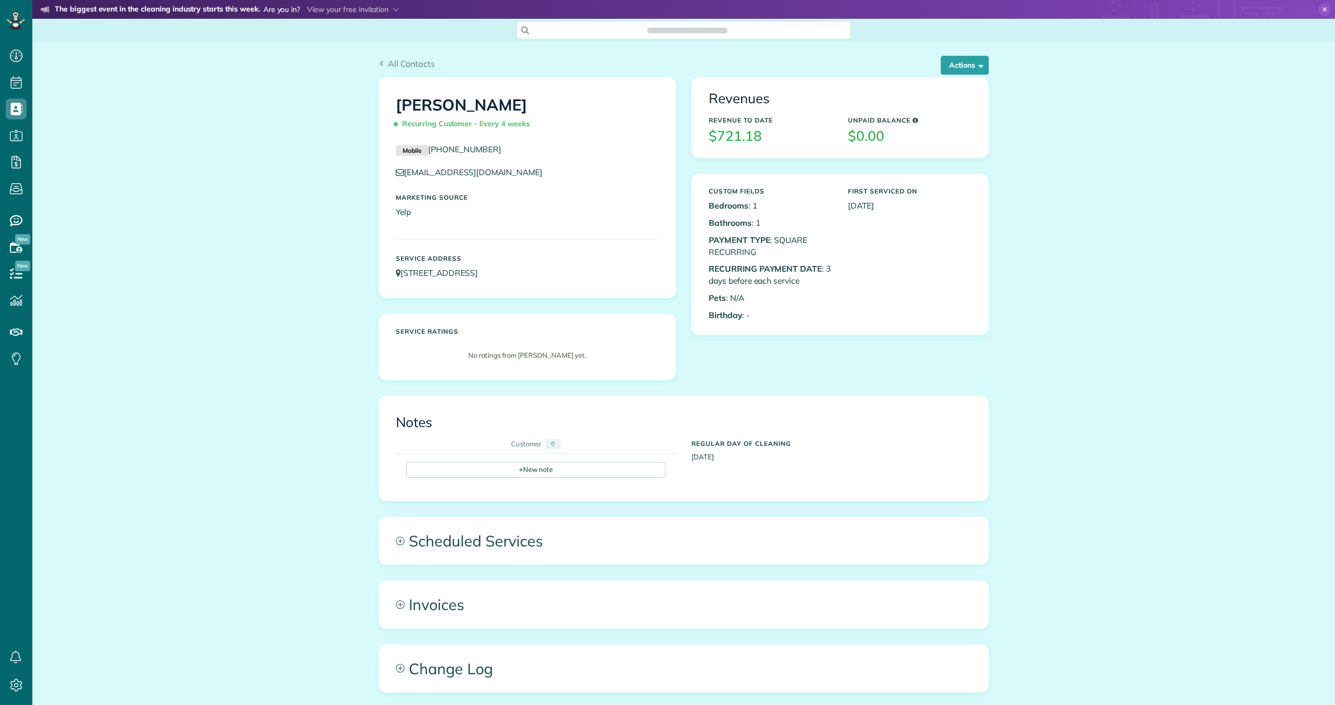
scroll to position [5, 5]
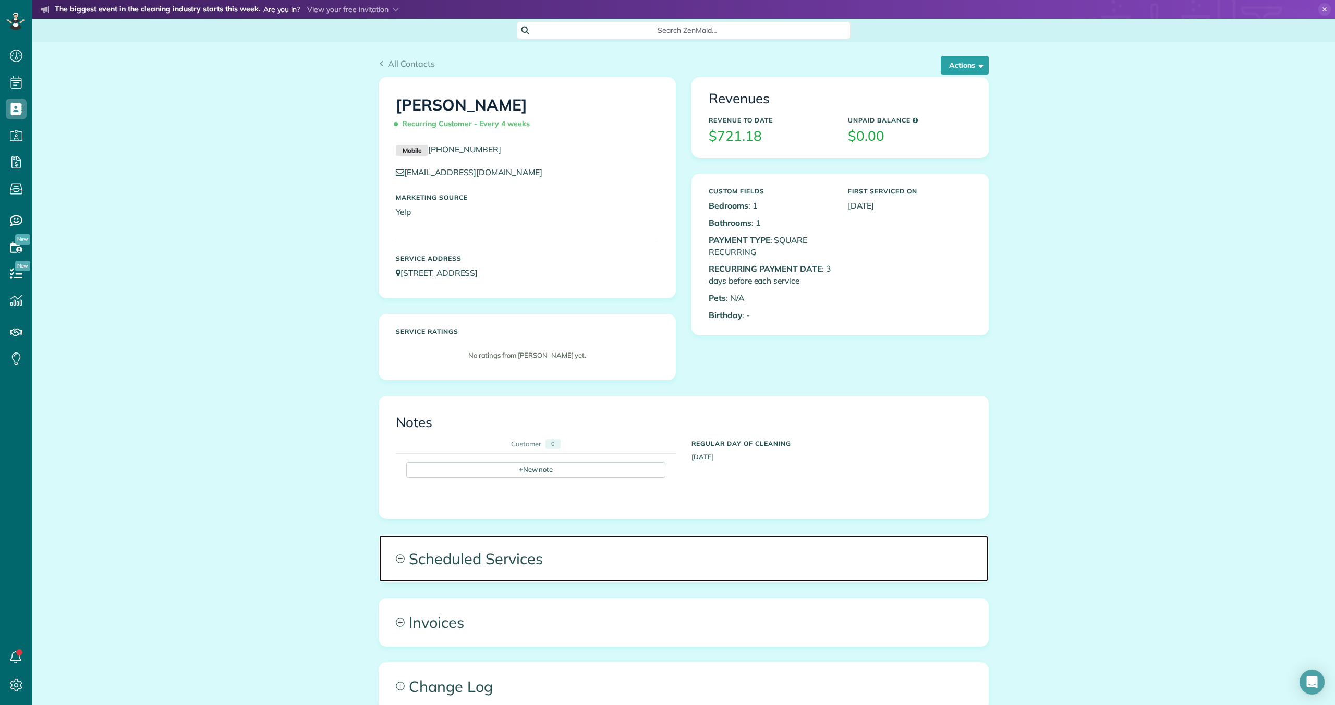
click at [460, 557] on span "Scheduled Services" at bounding box center [683, 558] width 609 height 47
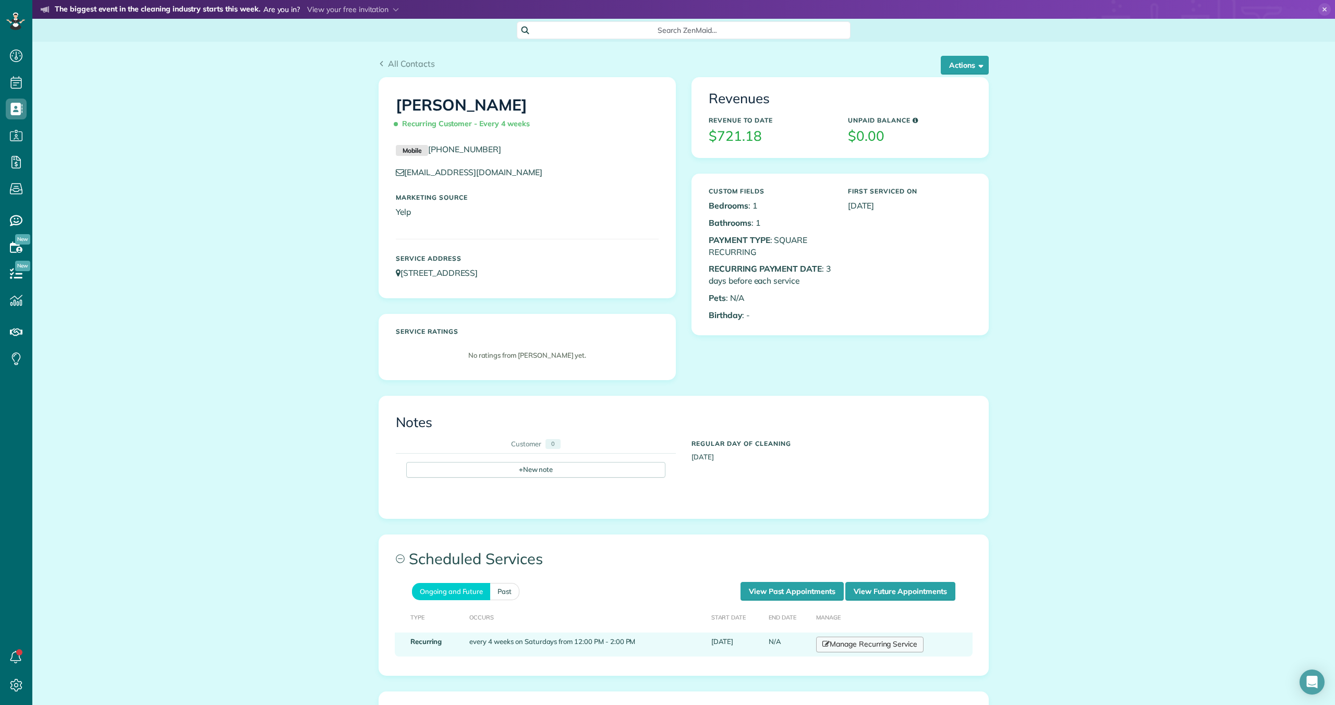
click at [849, 644] on link "Manage Recurring Service" at bounding box center [869, 645] width 107 height 16
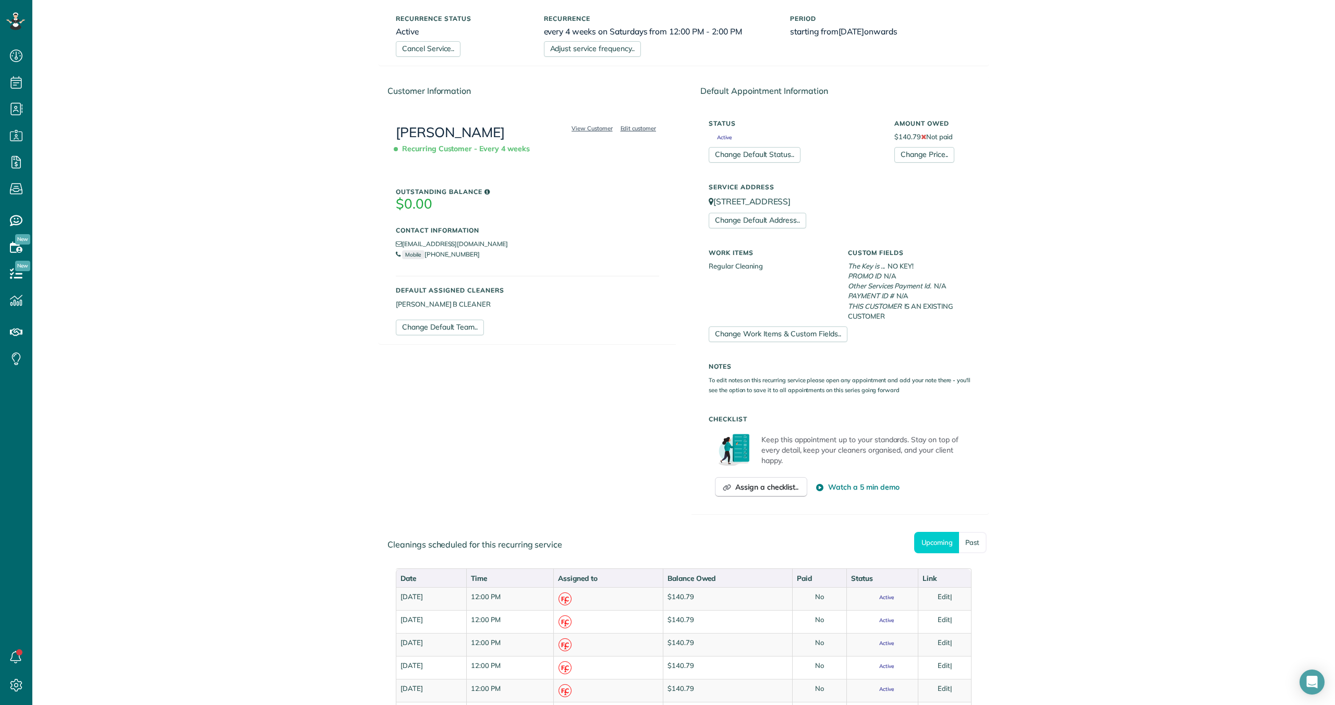
scroll to position [100, 0]
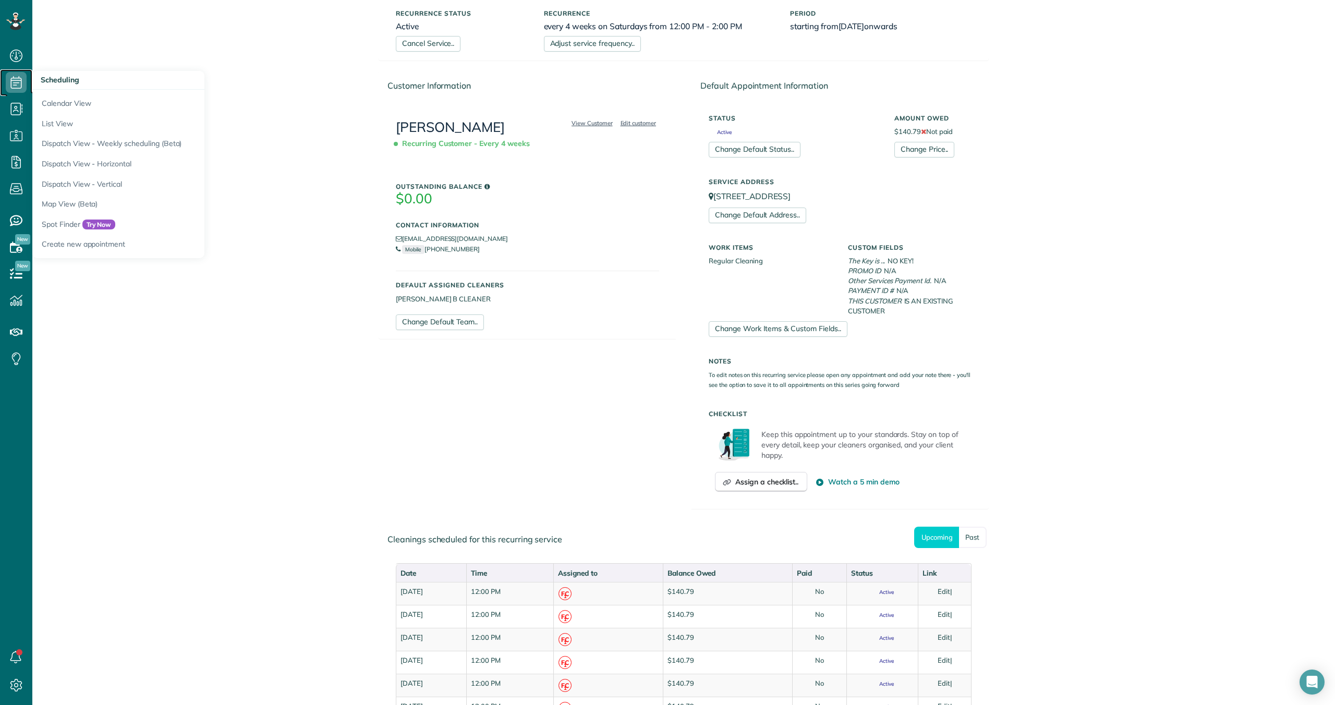
click at [18, 85] on icon at bounding box center [16, 82] width 21 height 21
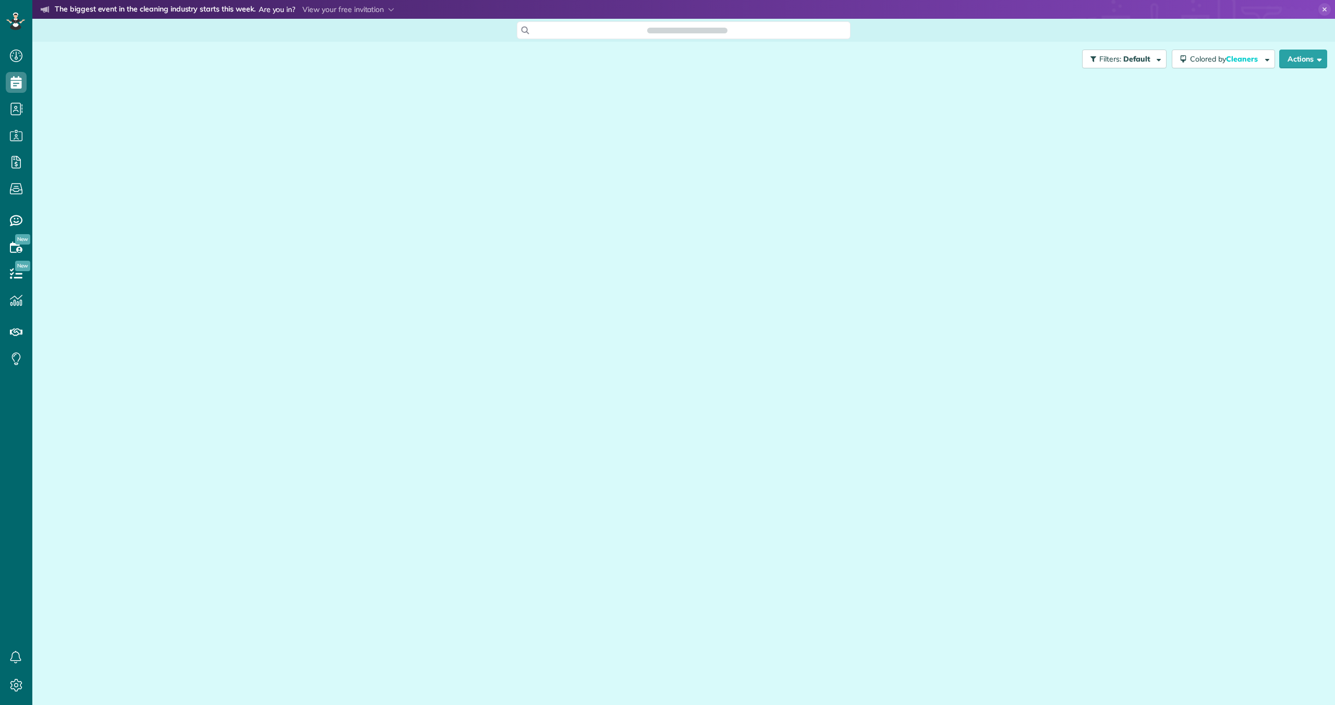
scroll to position [5, 5]
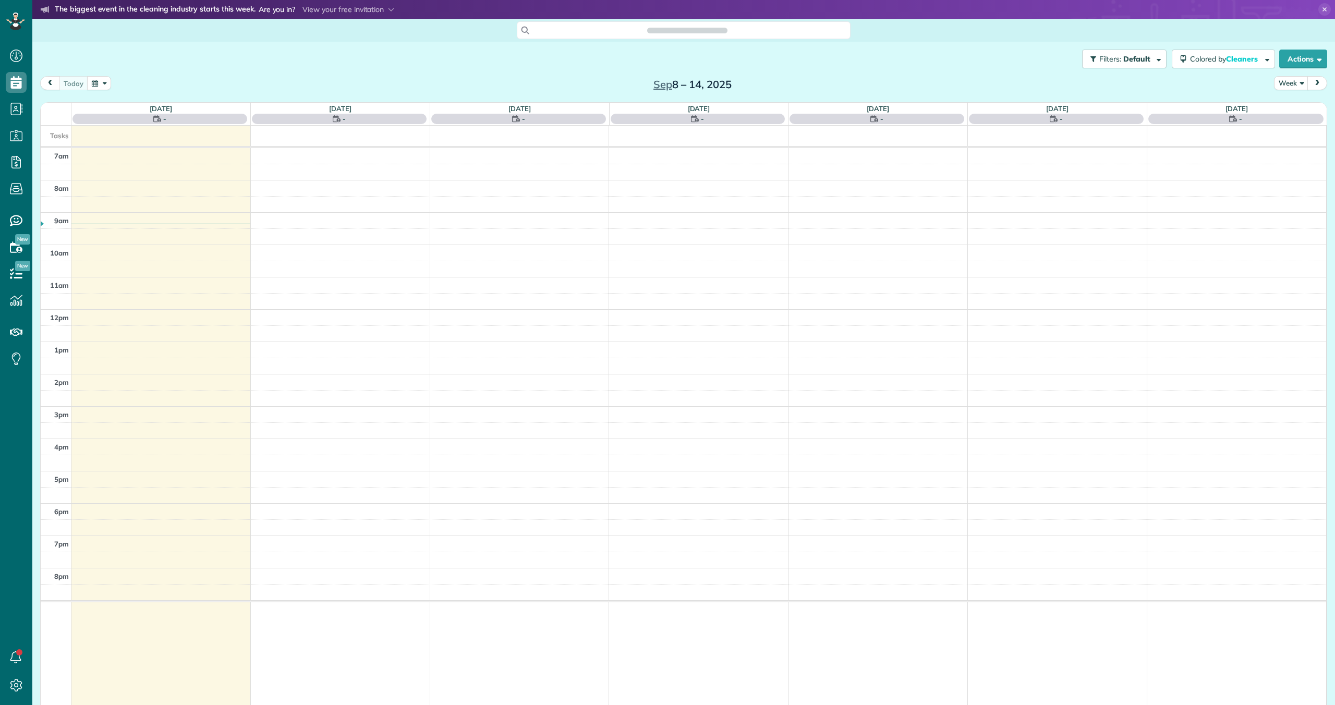
scroll to position [5, 5]
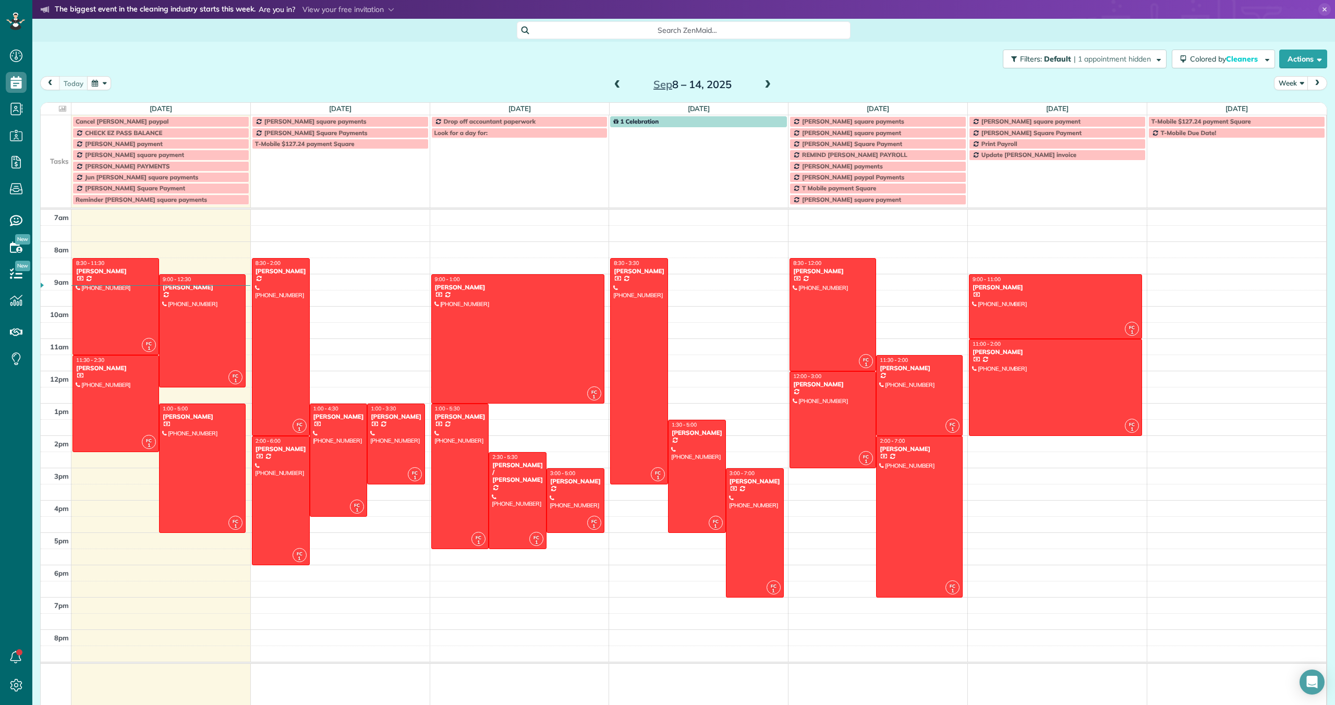
click at [770, 86] on span at bounding box center [767, 84] width 11 height 9
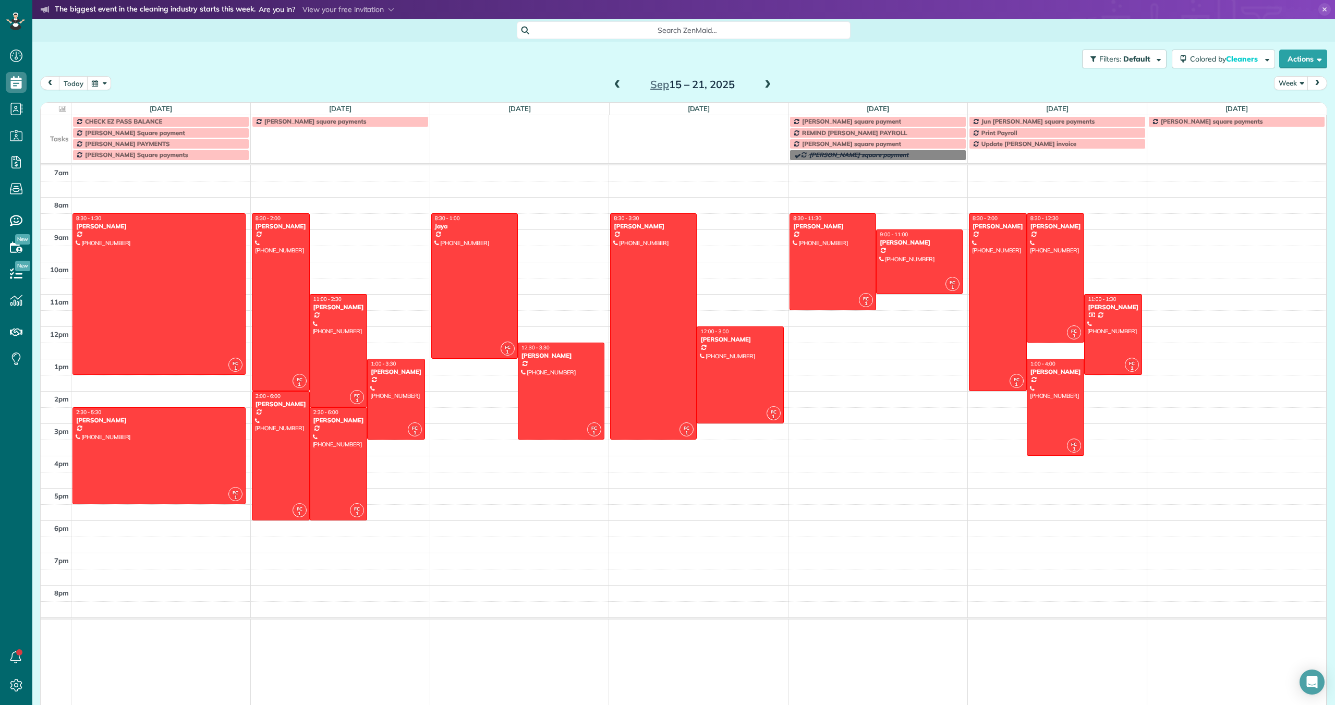
click at [773, 86] on span at bounding box center [767, 84] width 11 height 9
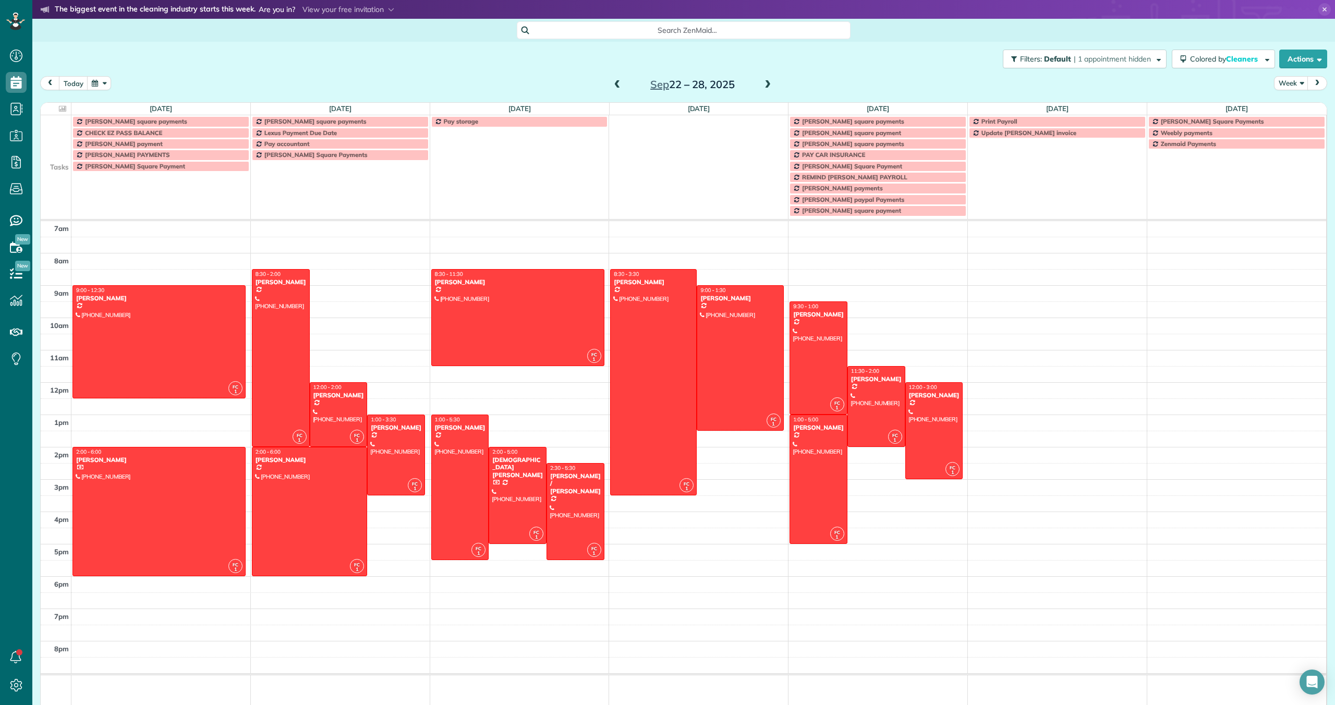
click at [762, 85] on span at bounding box center [767, 84] width 11 height 9
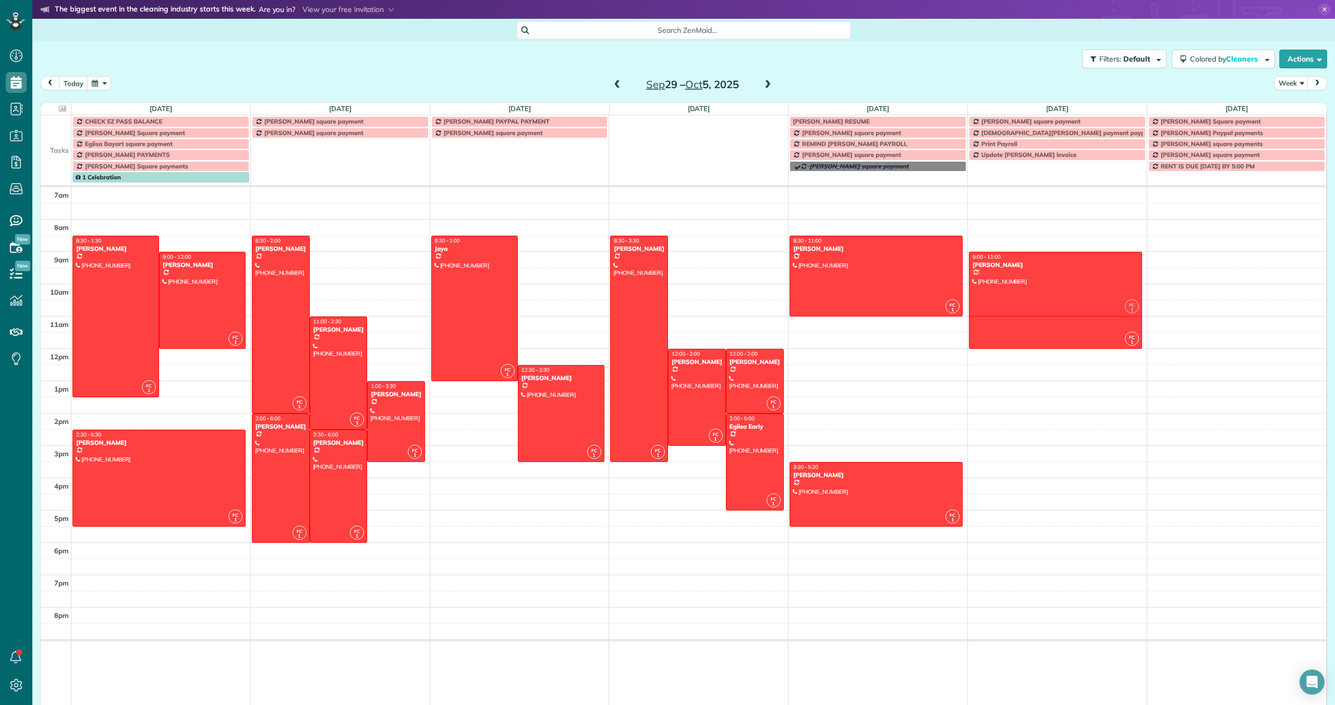
drag, startPoint x: 1027, startPoint y: 376, endPoint x: 1026, endPoint y: 280, distance: 96.0
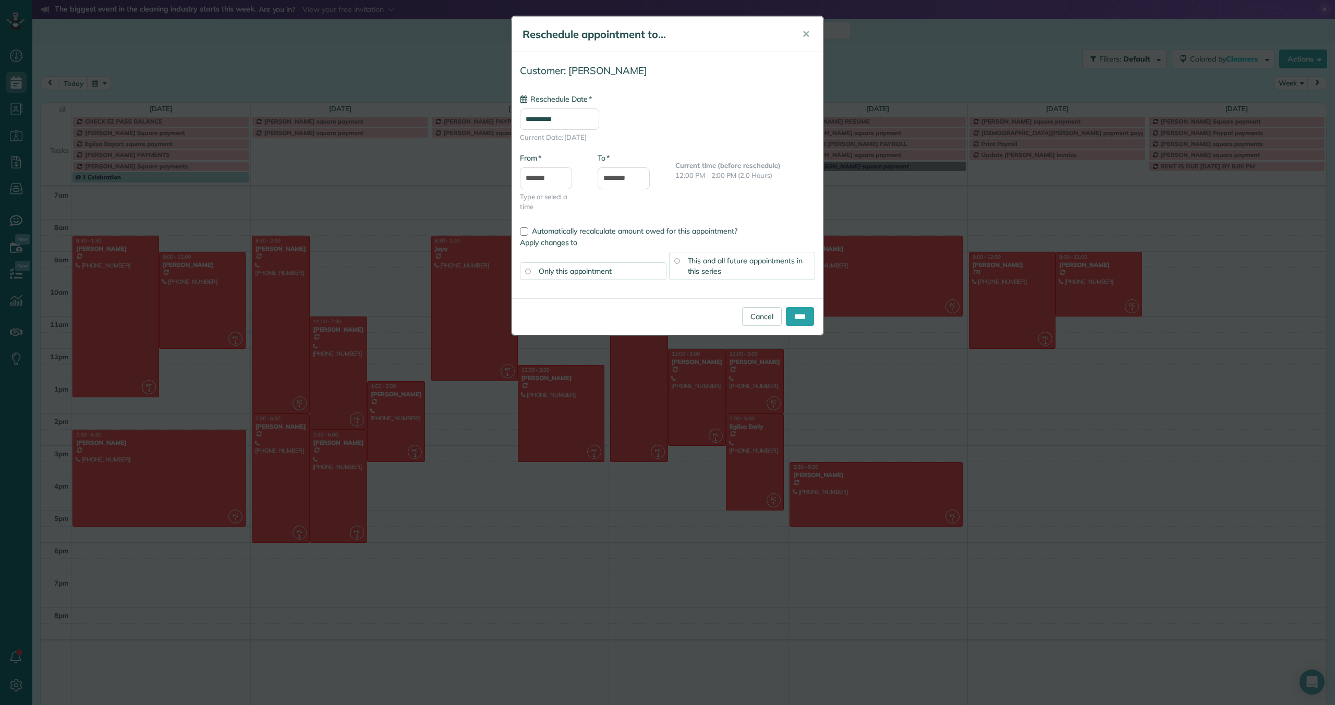
click at [543, 119] on input "**********" at bounding box center [559, 119] width 79 height 21
click at [534, 142] on link "Prev" at bounding box center [535, 143] width 29 height 26
click at [634, 223] on link "27" at bounding box center [635, 223] width 17 height 17
type input "**********"
click at [688, 259] on span "This and all future appointments in this series" at bounding box center [745, 266] width 115 height 20
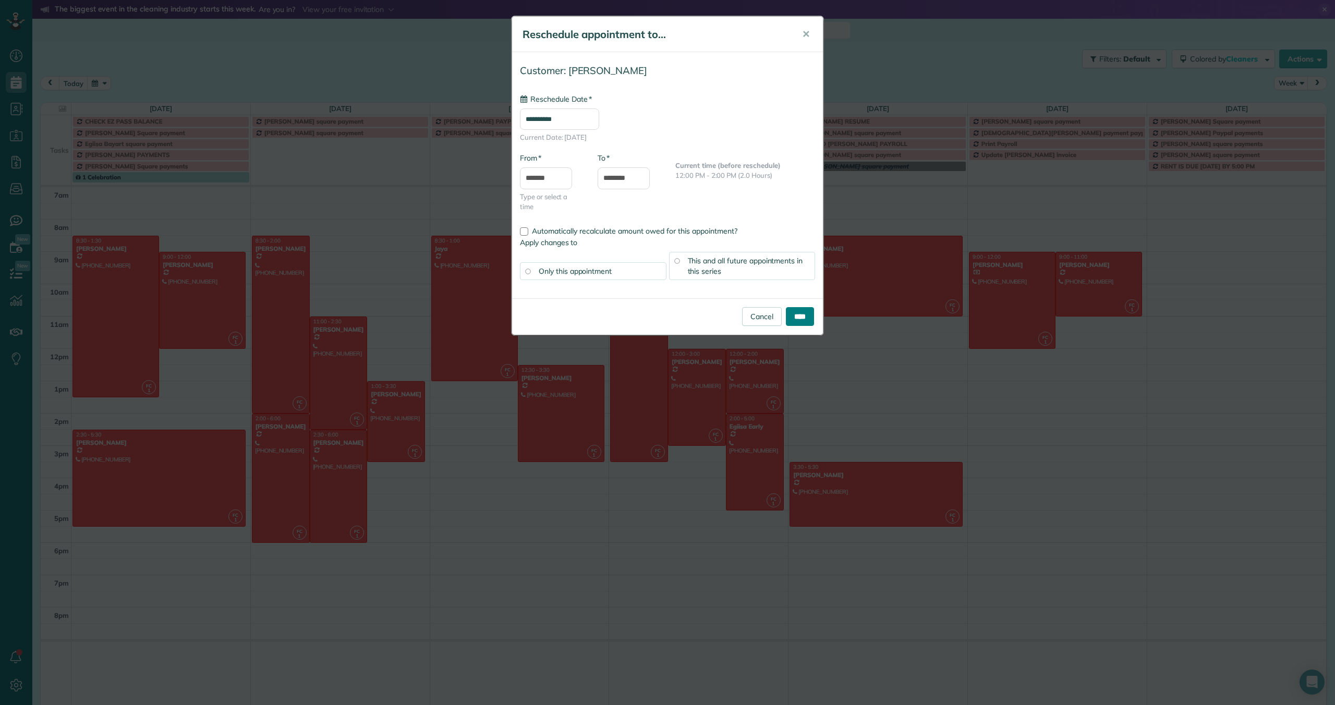
click at [807, 317] on input "****" at bounding box center [800, 316] width 28 height 19
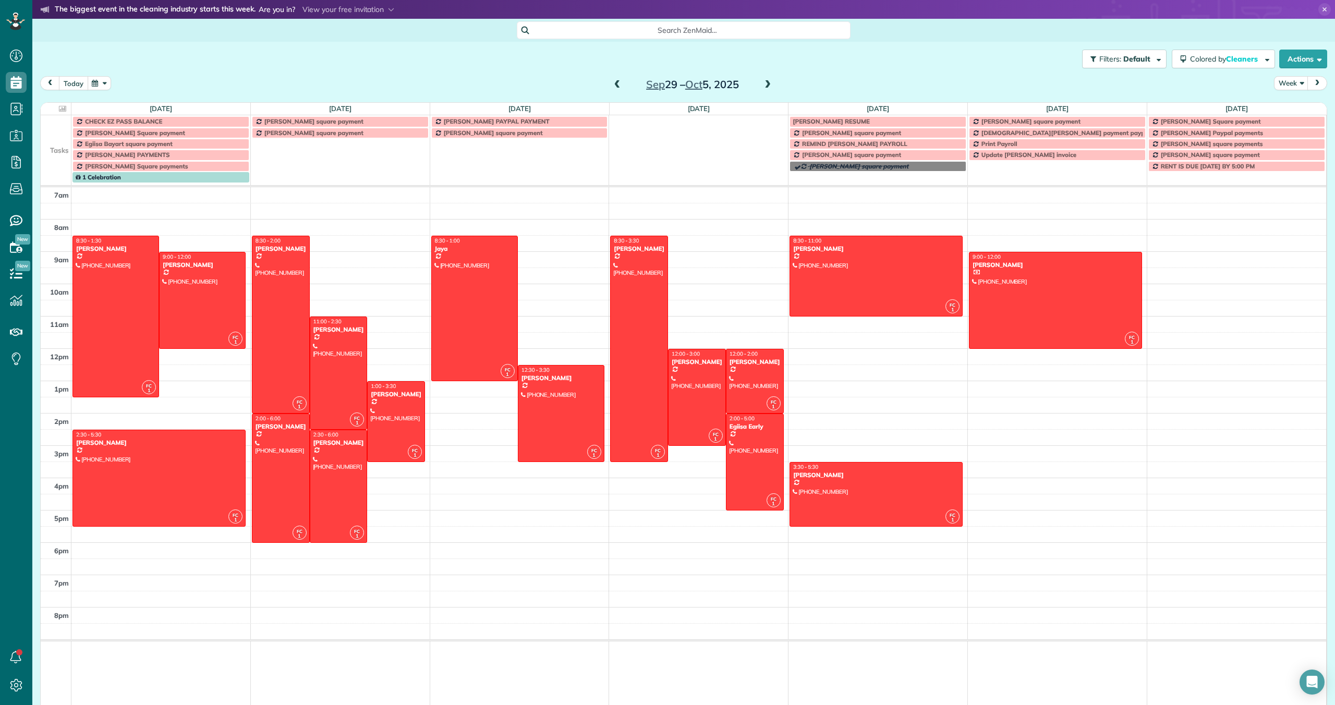
click at [74, 86] on button "today" at bounding box center [73, 83] width 29 height 14
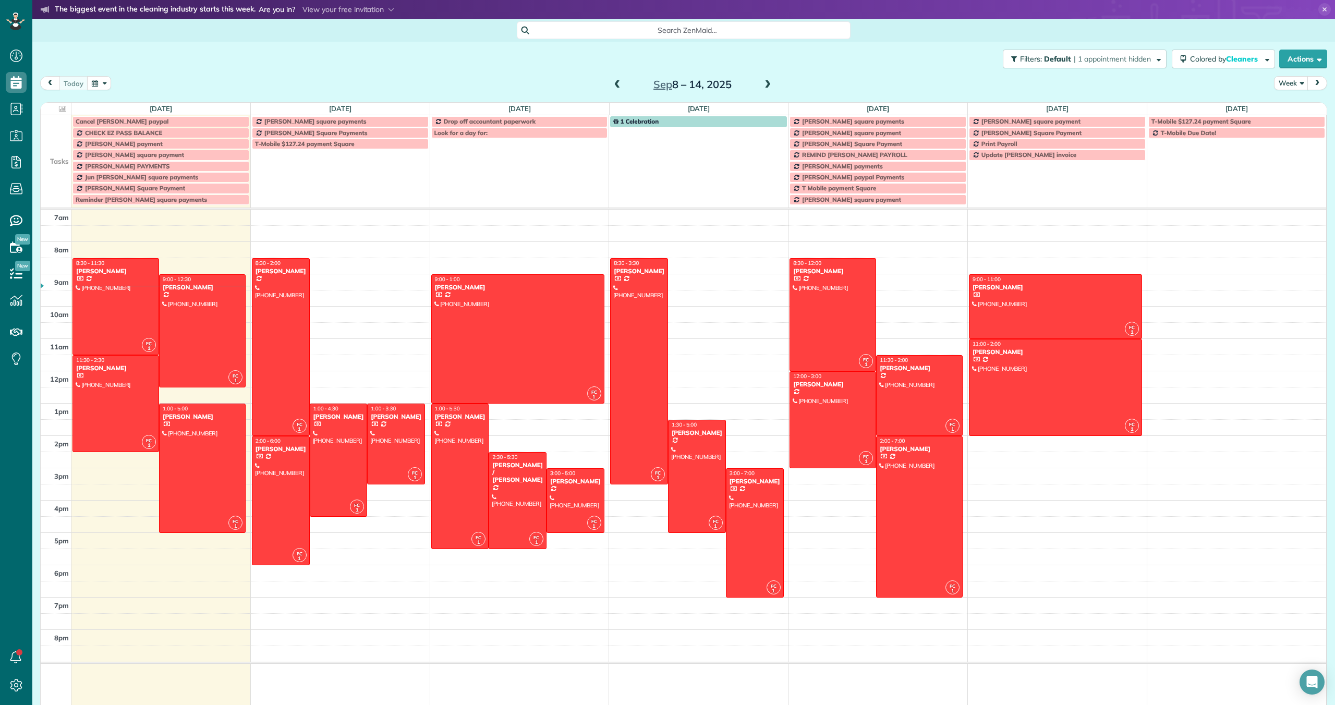
click at [768, 83] on span at bounding box center [767, 84] width 11 height 9
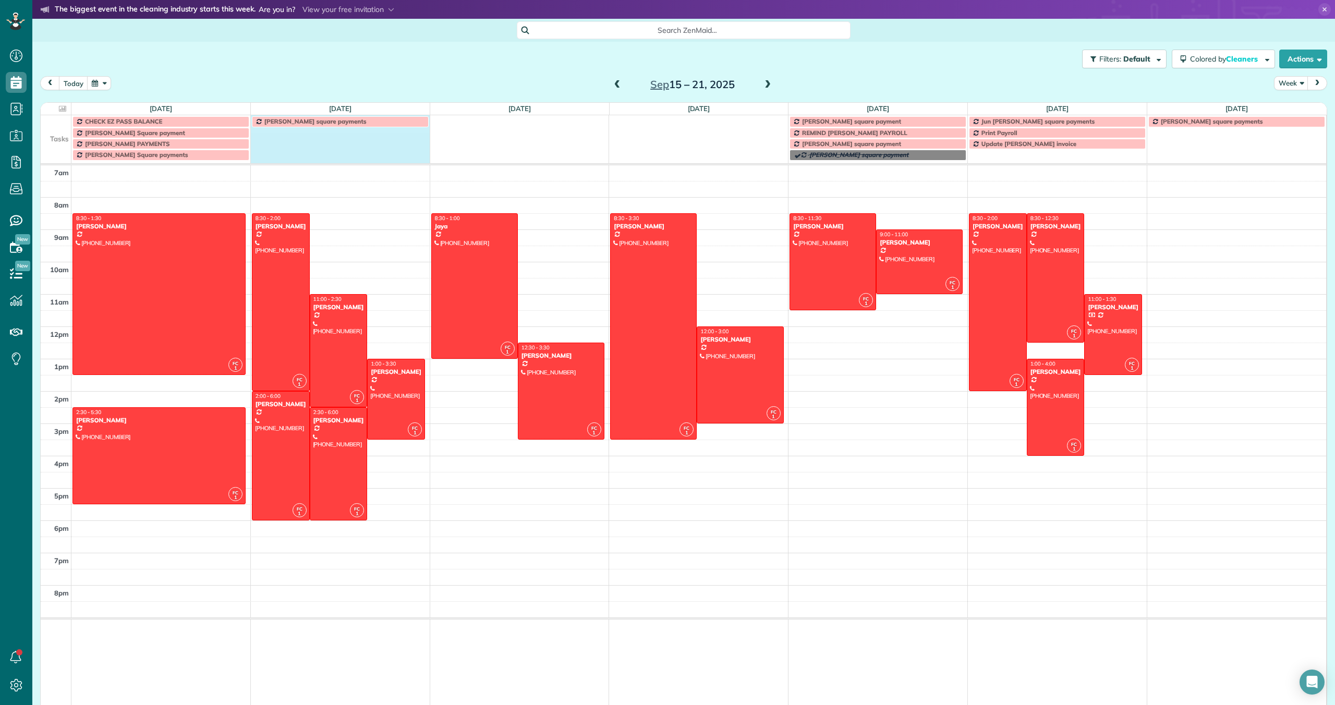
click at [370, 144] on td "[PERSON_NAME] square payments" at bounding box center [339, 137] width 179 height 45
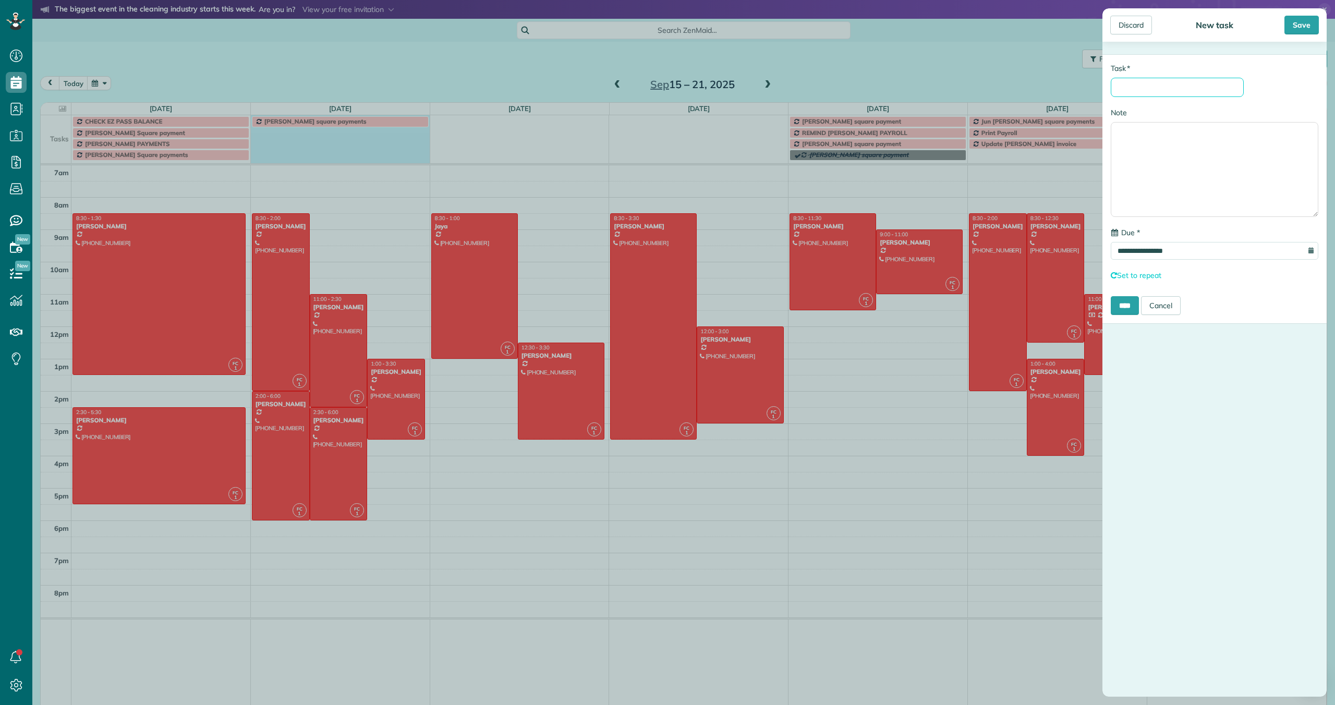
click at [1137, 89] on input "* Task" at bounding box center [1177, 87] width 133 height 19
type input "**********"
click at [1169, 258] on input "**********" at bounding box center [1215, 251] width 208 height 18
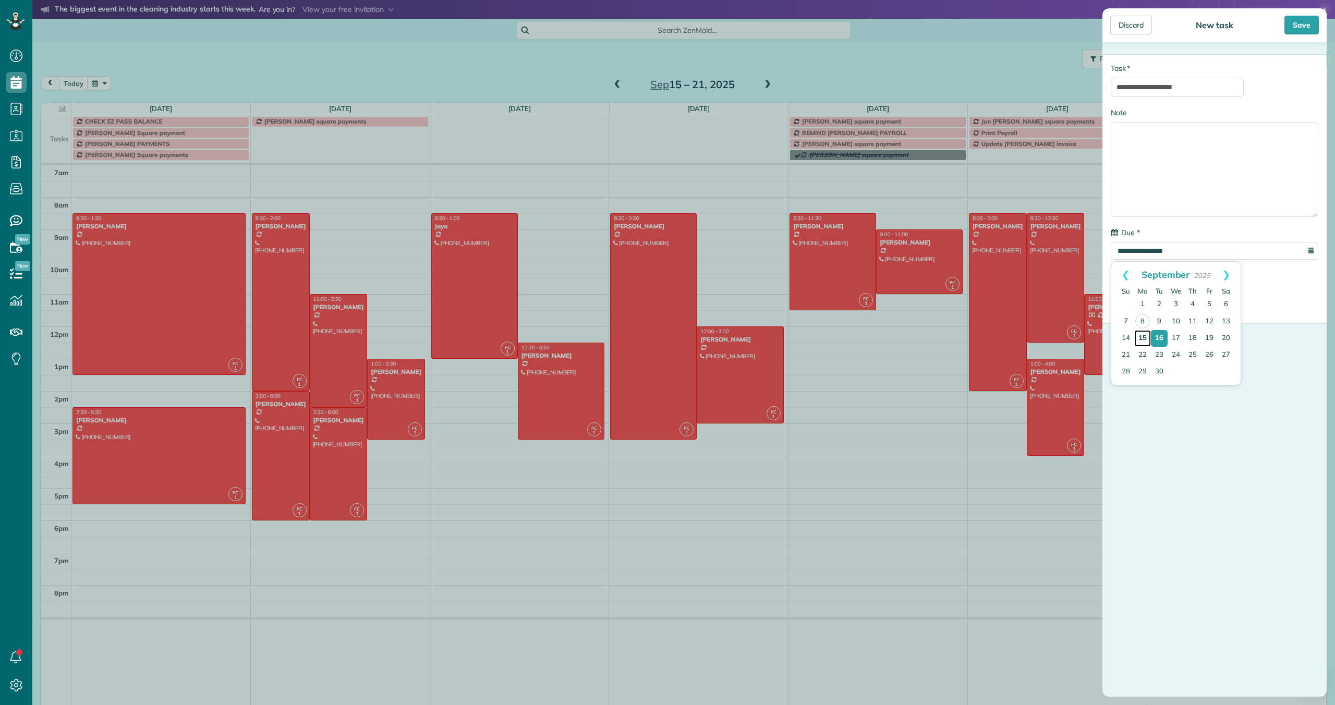
click at [1145, 335] on link "15" at bounding box center [1143, 338] width 17 height 17
type input "**********"
click at [1125, 306] on input "****" at bounding box center [1125, 305] width 28 height 19
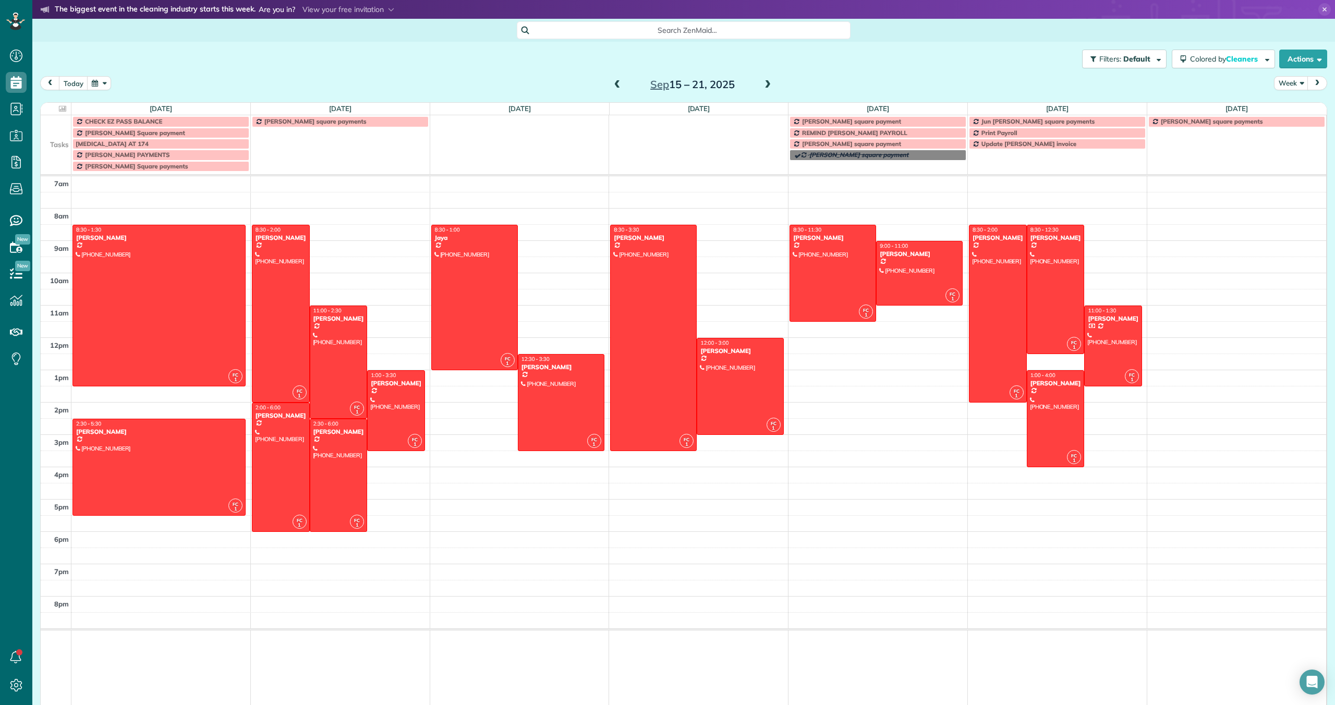
click at [162, 140] on div "[MEDICAL_DATA] AT 174" at bounding box center [161, 143] width 171 height 7
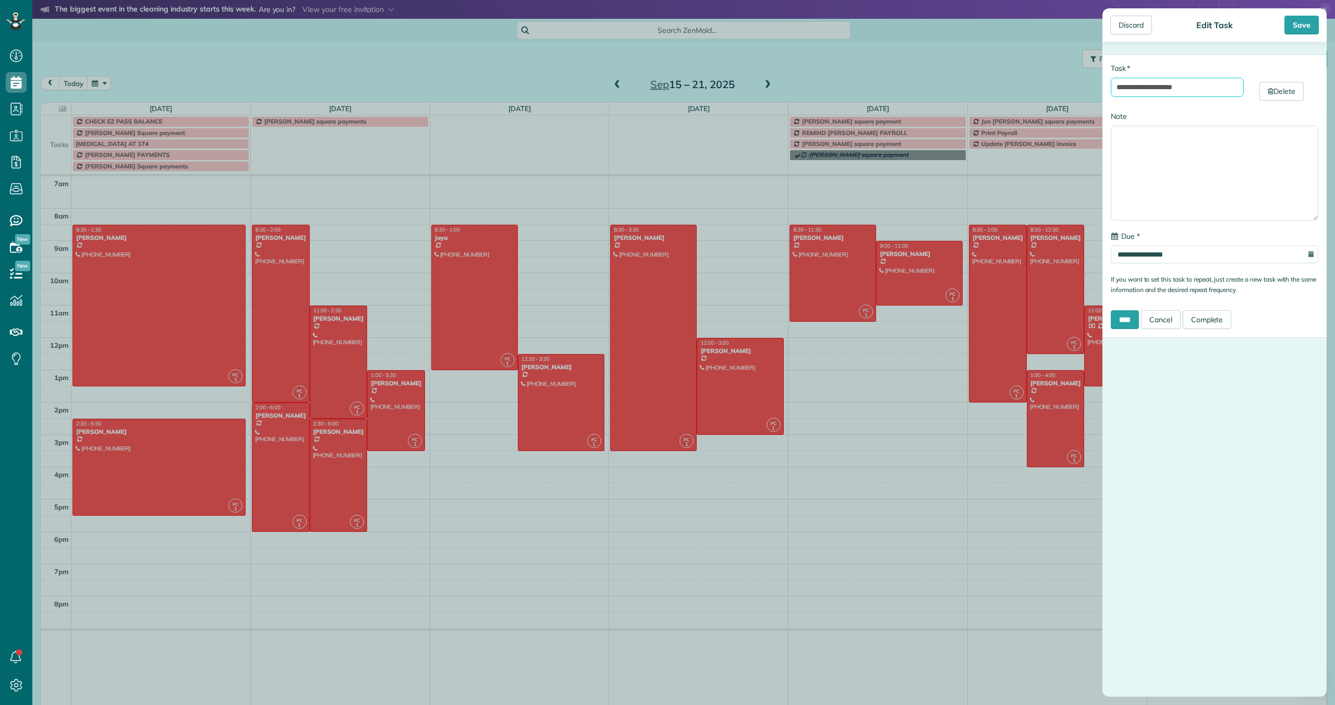
click at [1222, 90] on input "**********" at bounding box center [1177, 87] width 133 height 19
type input "**********"
click at [1127, 322] on input "****" at bounding box center [1125, 319] width 28 height 19
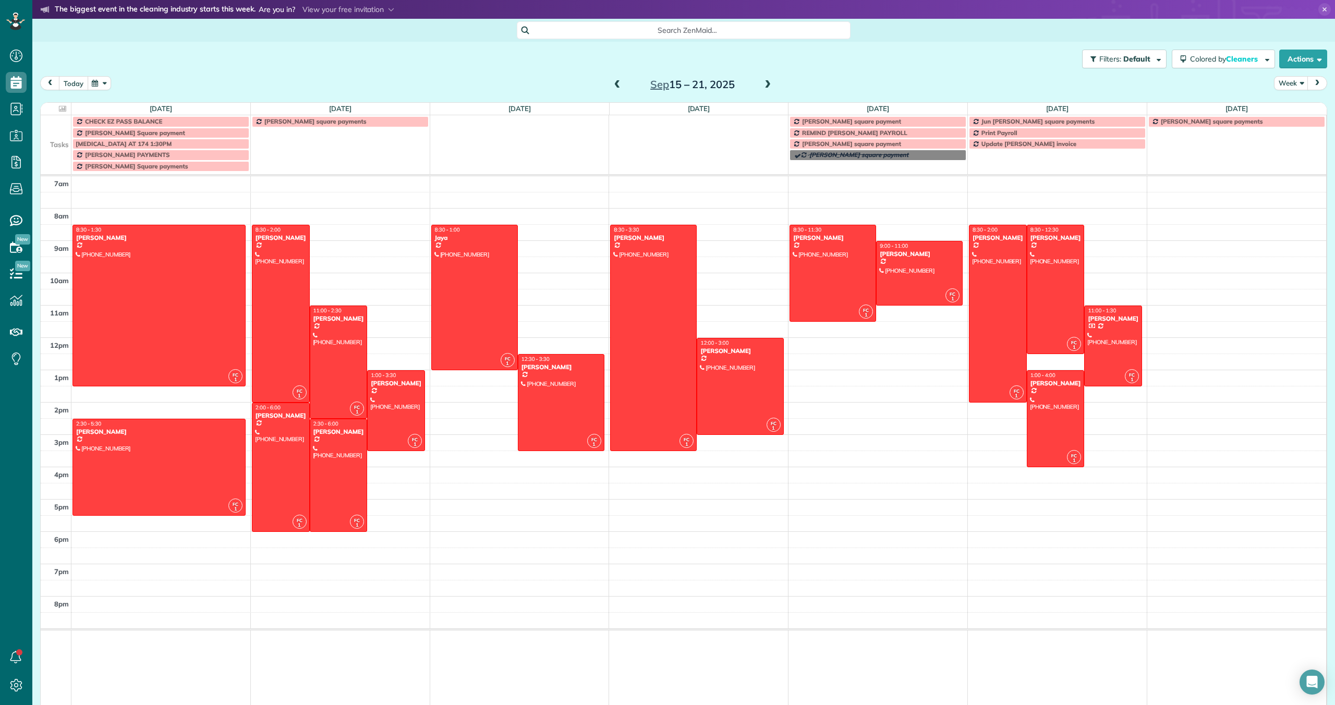
click at [79, 81] on button "today" at bounding box center [73, 83] width 29 height 14
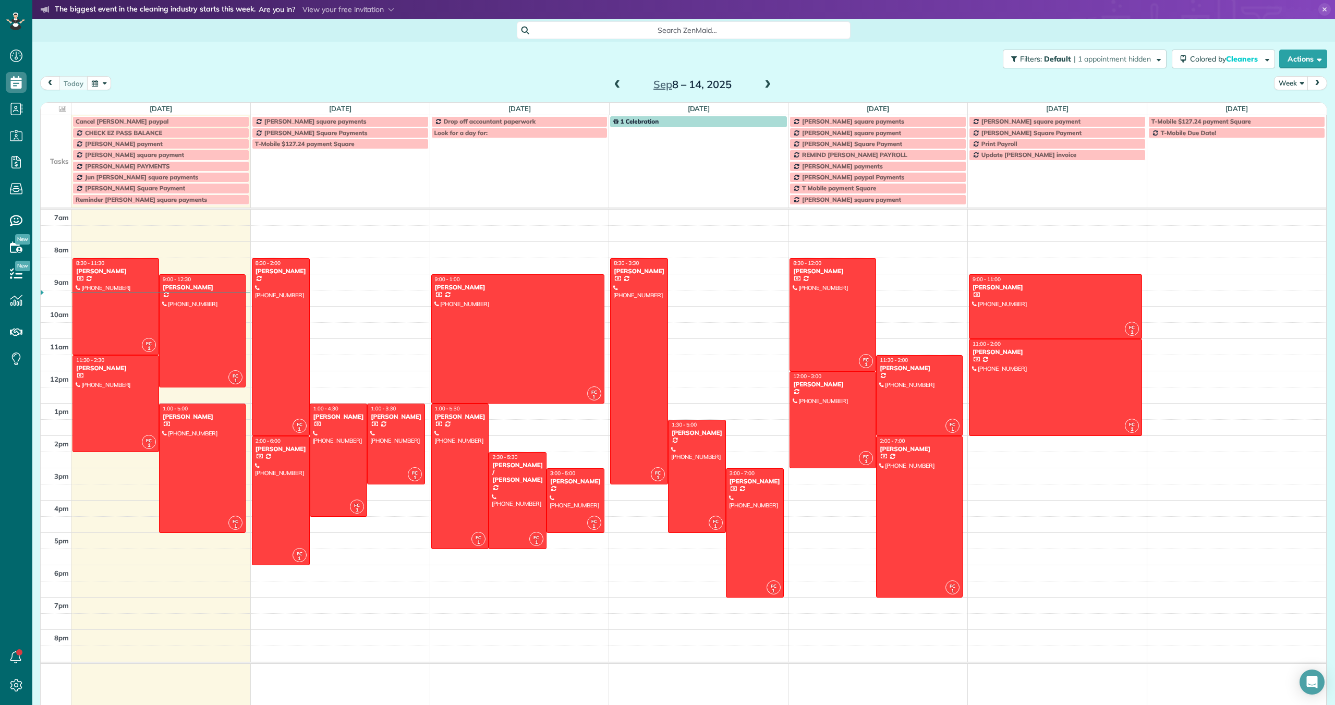
click at [768, 83] on span at bounding box center [767, 84] width 11 height 9
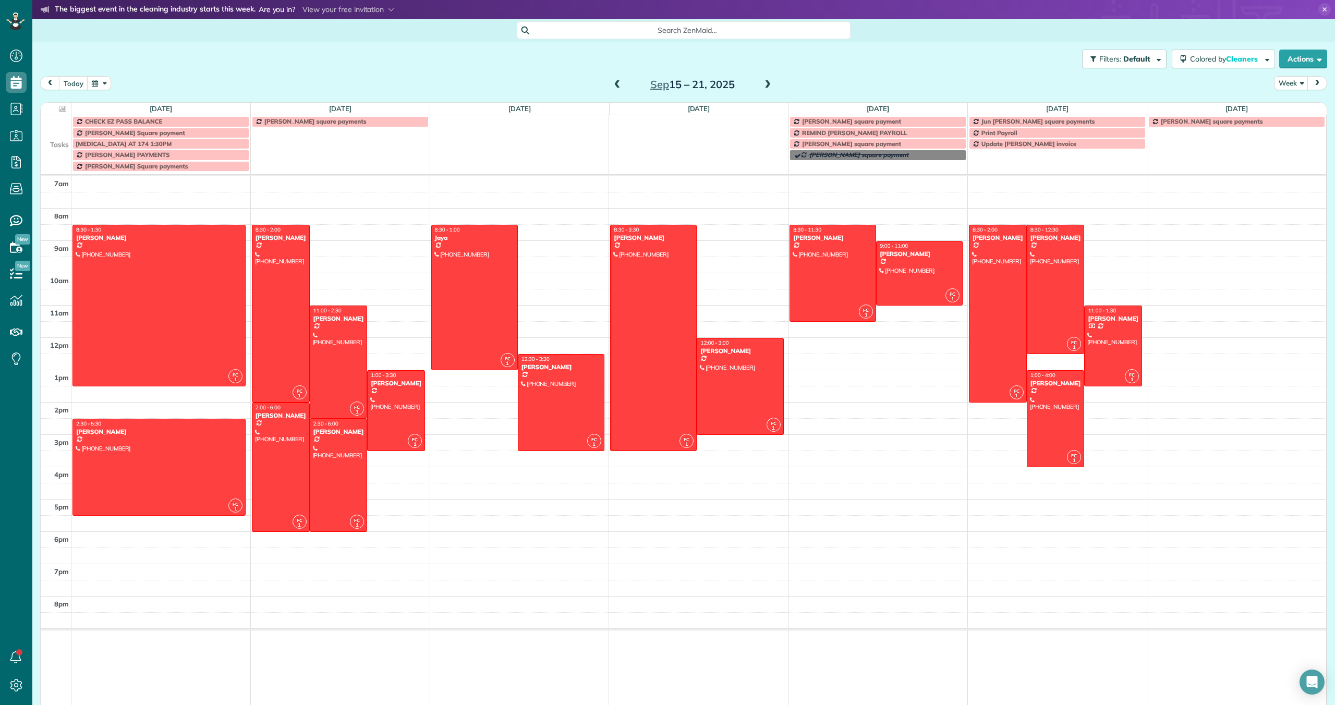
click at [768, 83] on span at bounding box center [767, 84] width 11 height 9
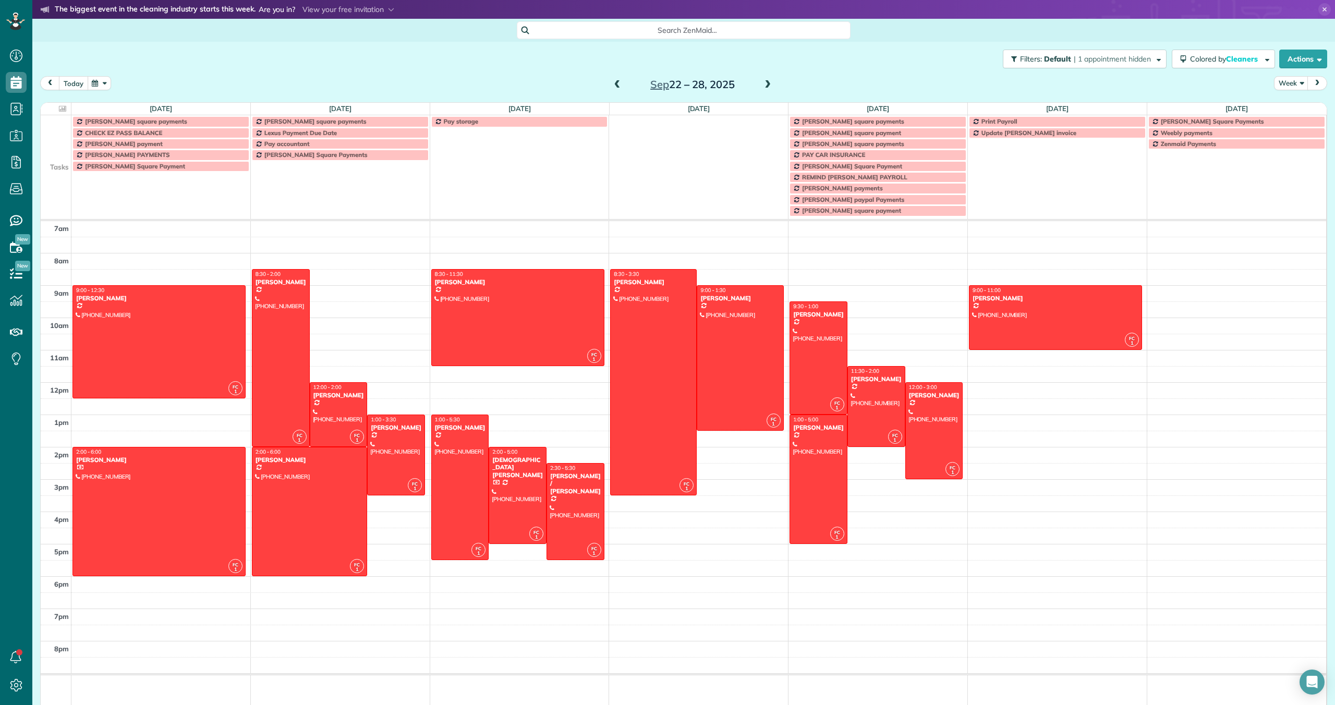
click at [75, 77] on button "today" at bounding box center [73, 83] width 29 height 14
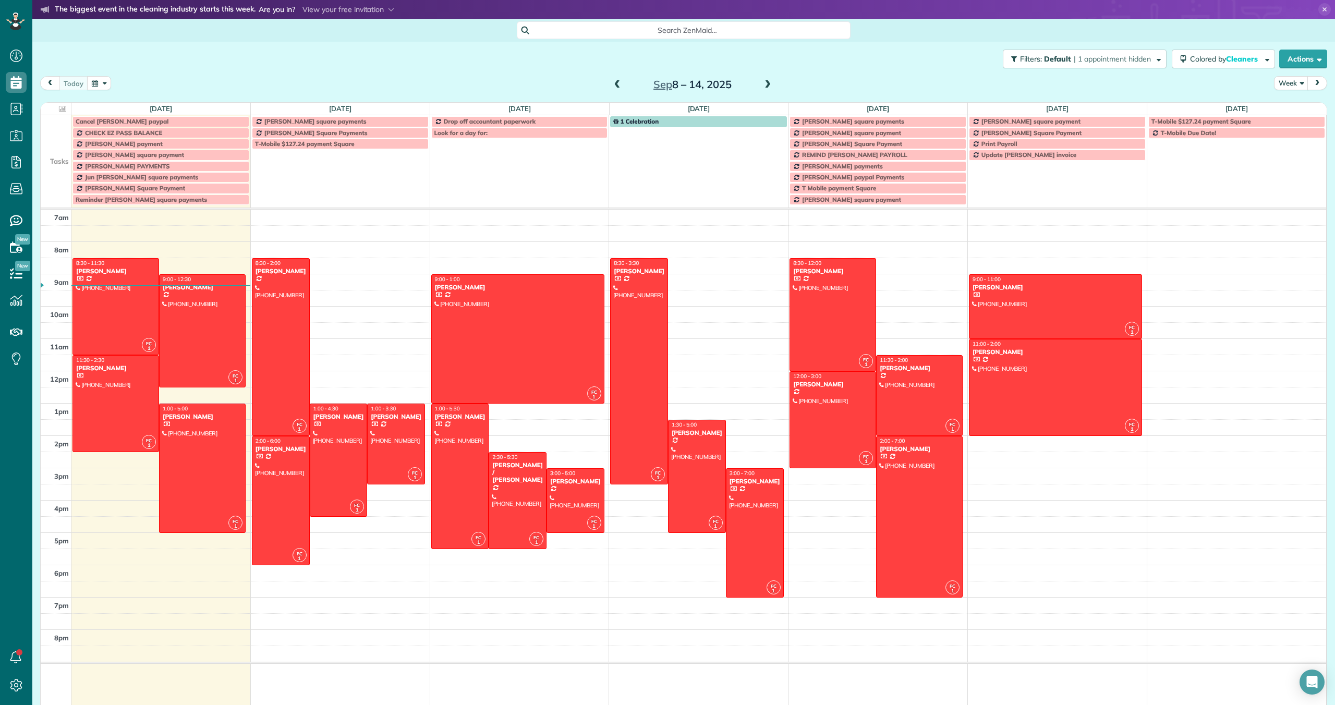
click at [146, 164] on span "[PERSON_NAME] PAYMENTS" at bounding box center [127, 166] width 85 height 8
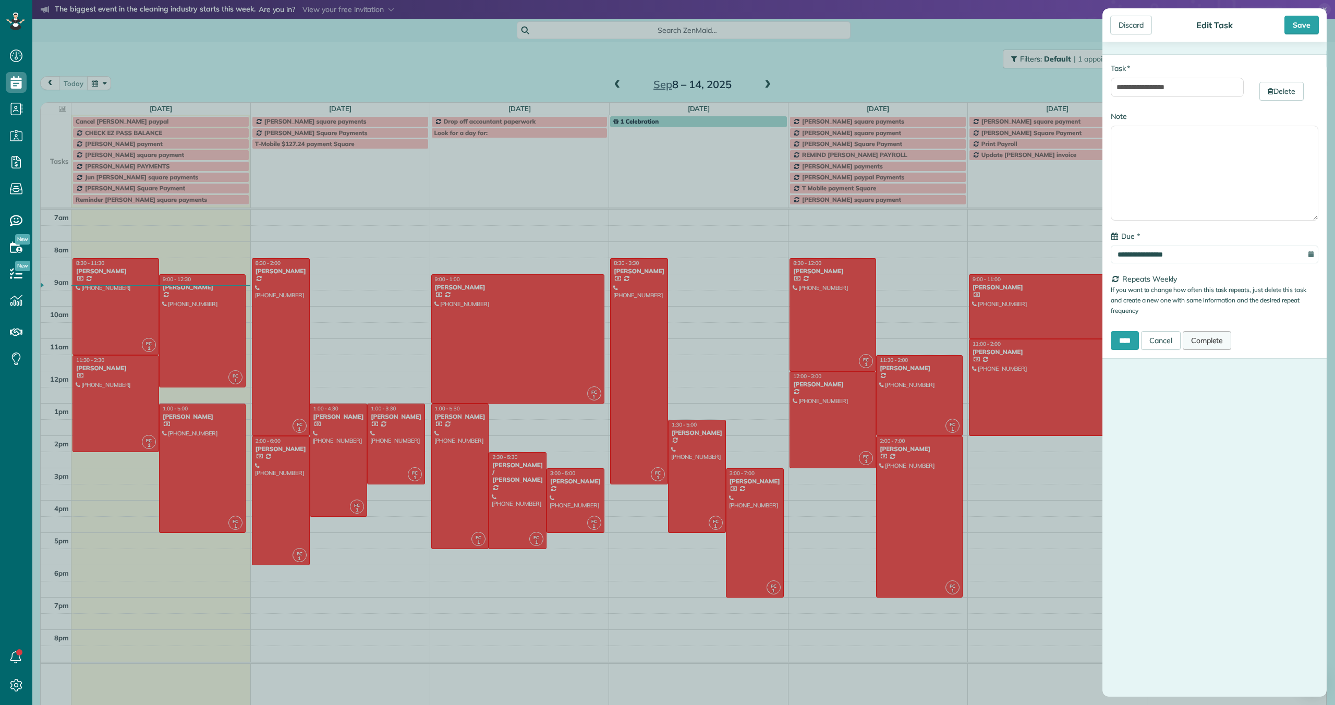
click at [1215, 336] on link "Complete" at bounding box center [1207, 340] width 49 height 19
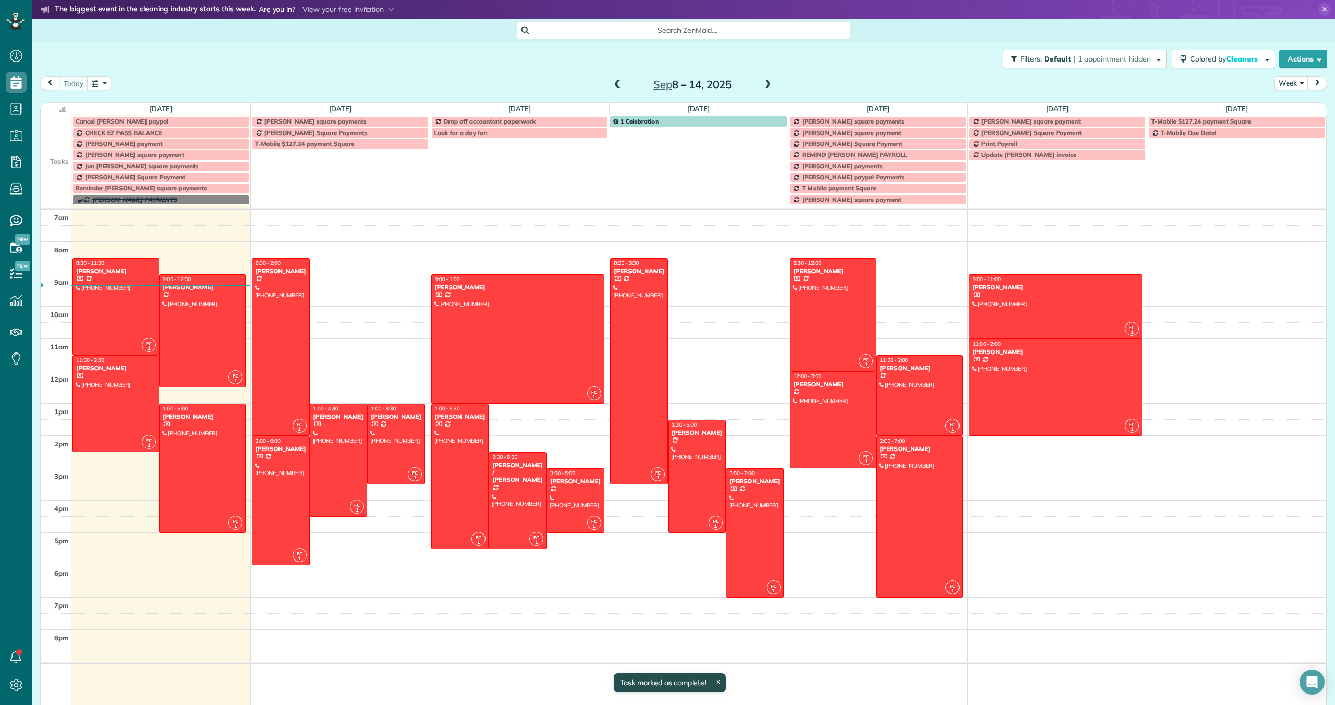
click at [763, 85] on span at bounding box center [767, 84] width 11 height 9
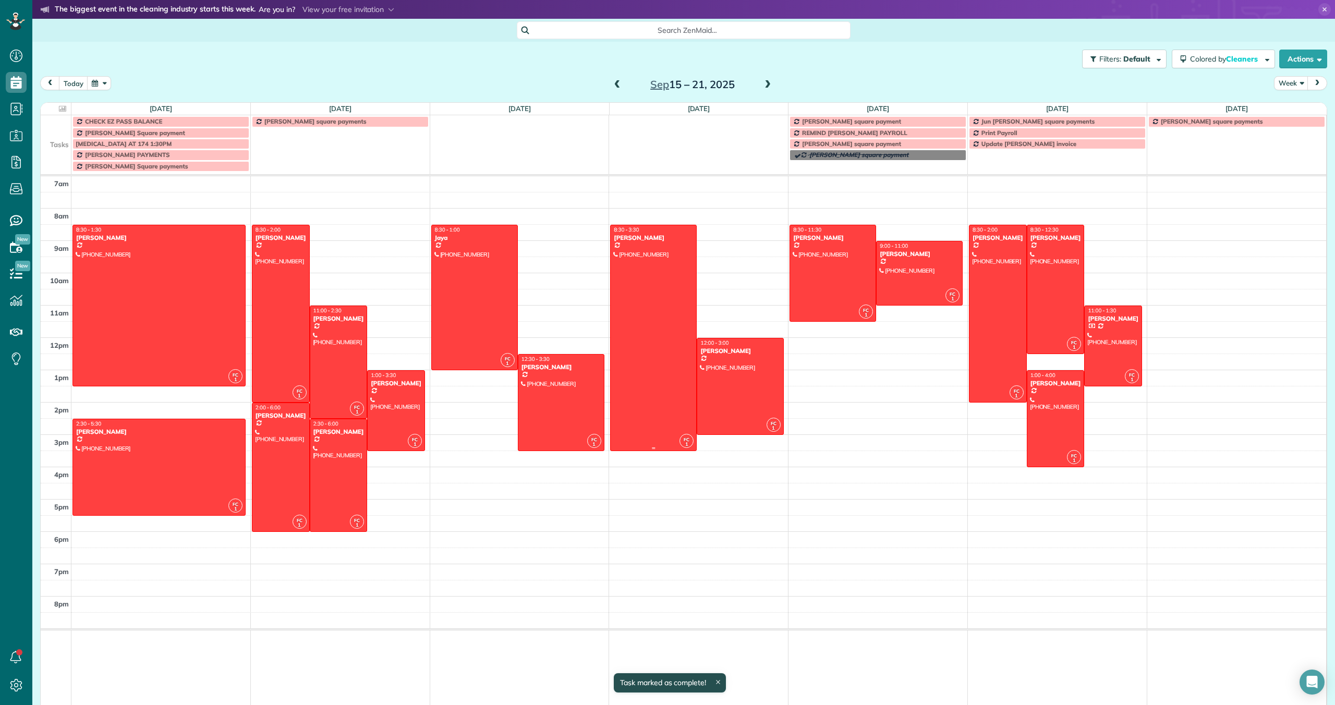
click at [661, 308] on div at bounding box center [654, 337] width 86 height 225
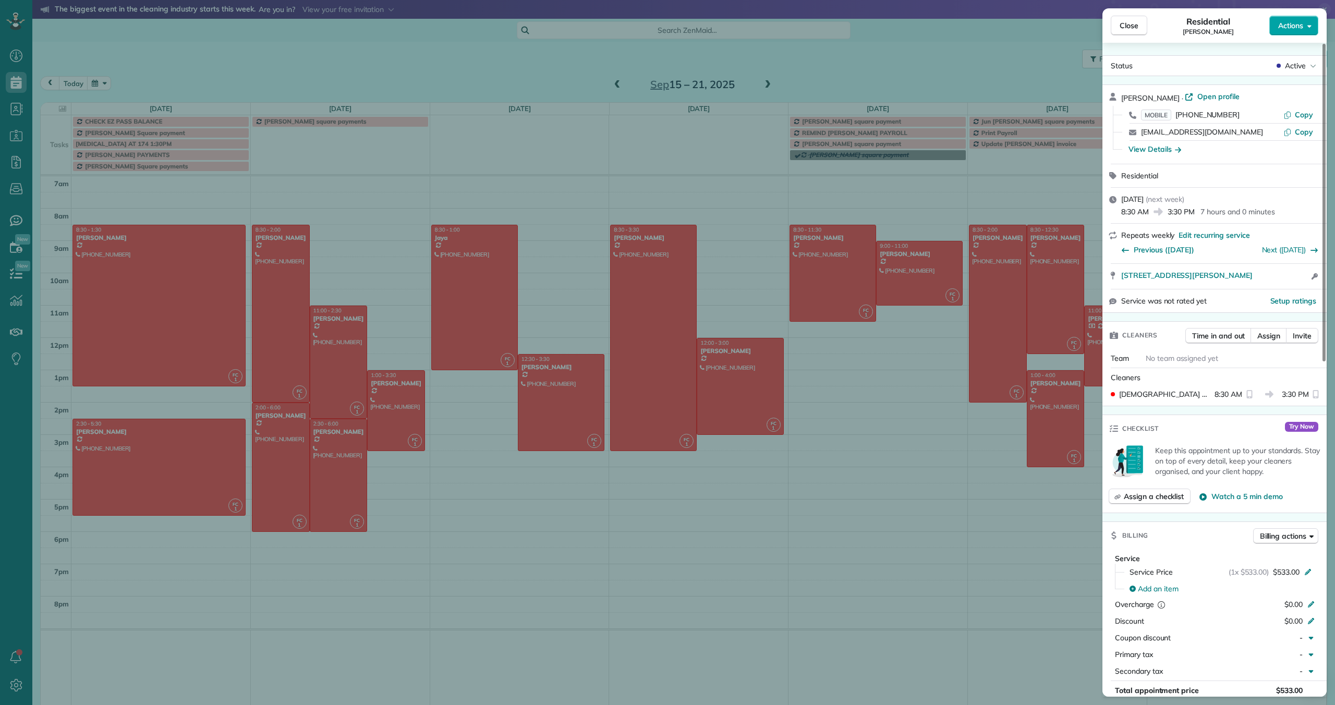
click at [1293, 27] on span "Actions" at bounding box center [1291, 25] width 25 height 10
click at [1252, 67] on span "Edit this appointment" at bounding box center [1247, 68] width 70 height 10
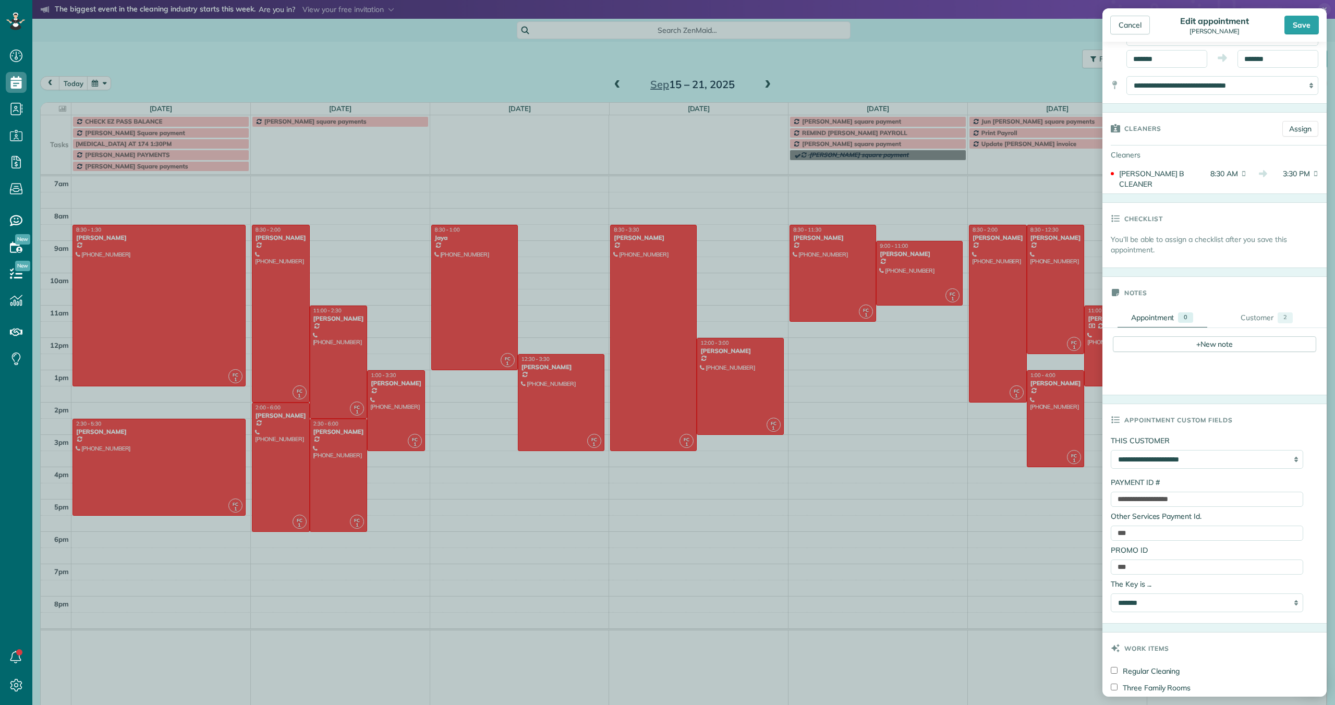
scroll to position [111, 0]
drag, startPoint x: 1219, startPoint y: 492, endPoint x: 1114, endPoint y: 484, distance: 104.7
click at [1114, 491] on input "**********" at bounding box center [1207, 498] width 192 height 15
paste input "text"
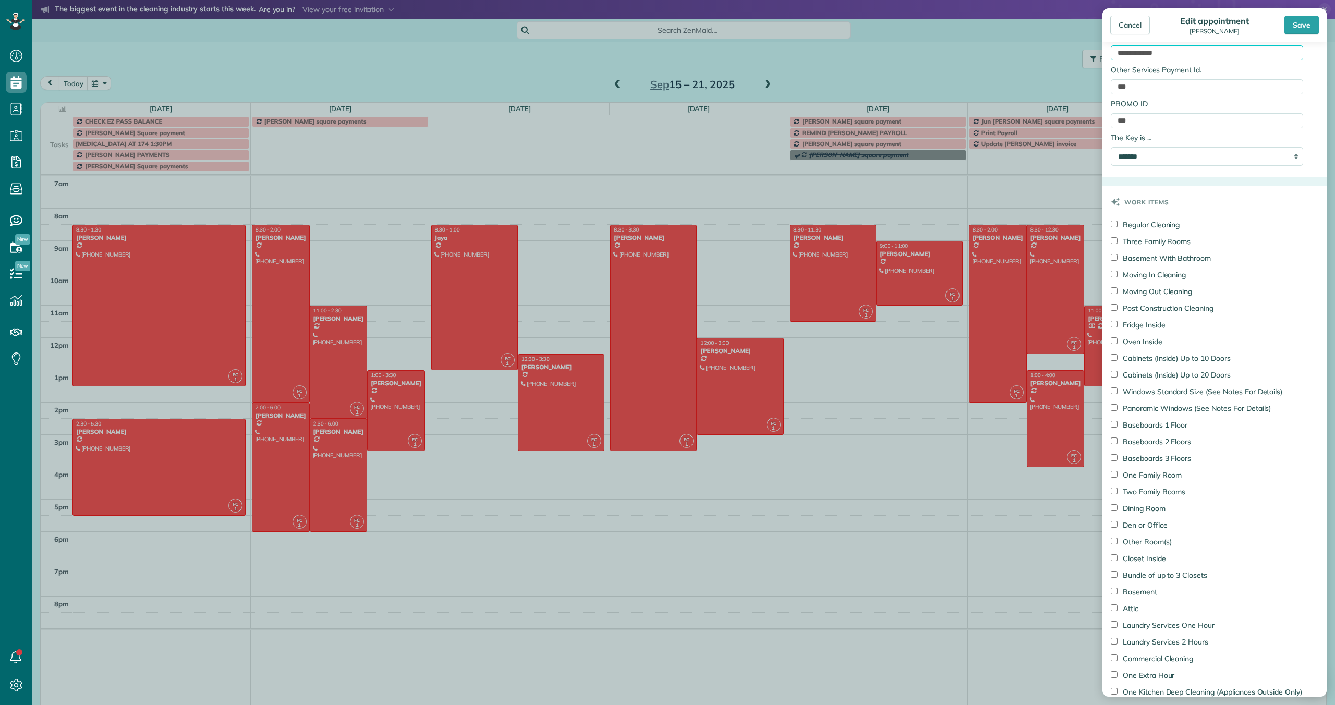
scroll to position [840, 0]
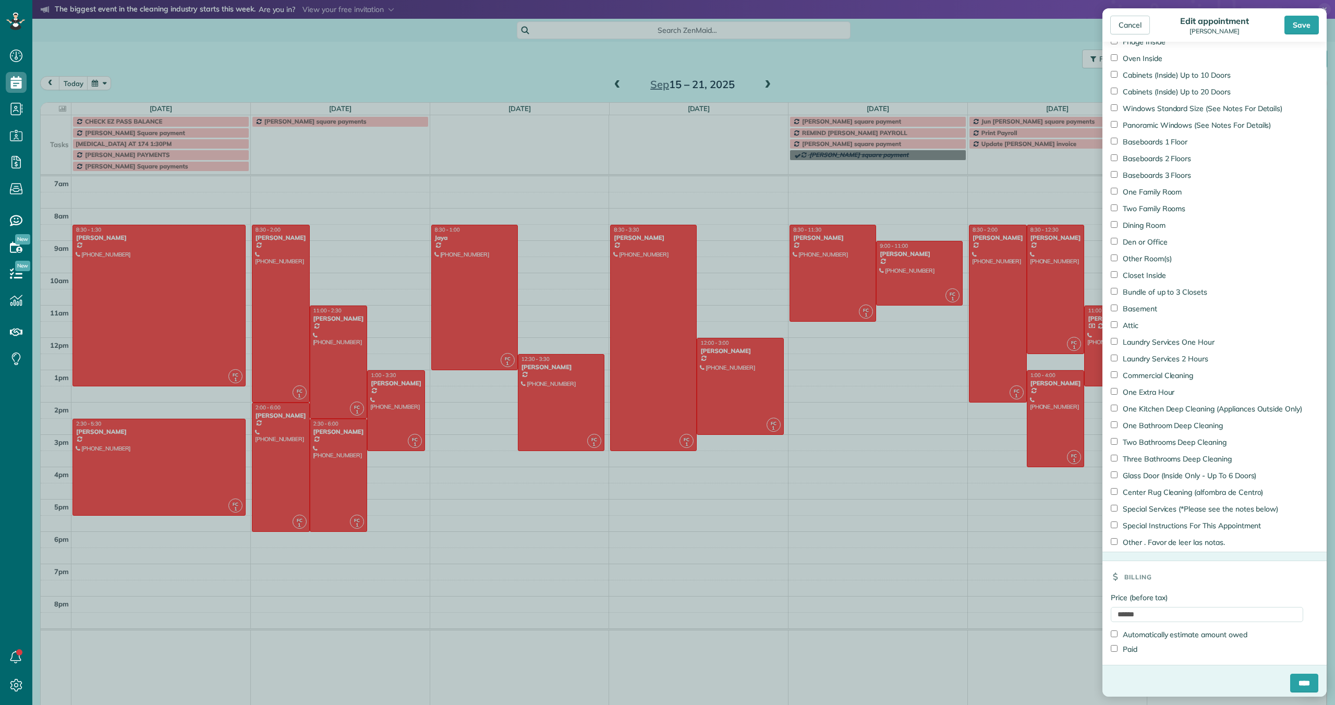
type input "**********"
click at [1297, 677] on input "****" at bounding box center [1305, 683] width 28 height 19
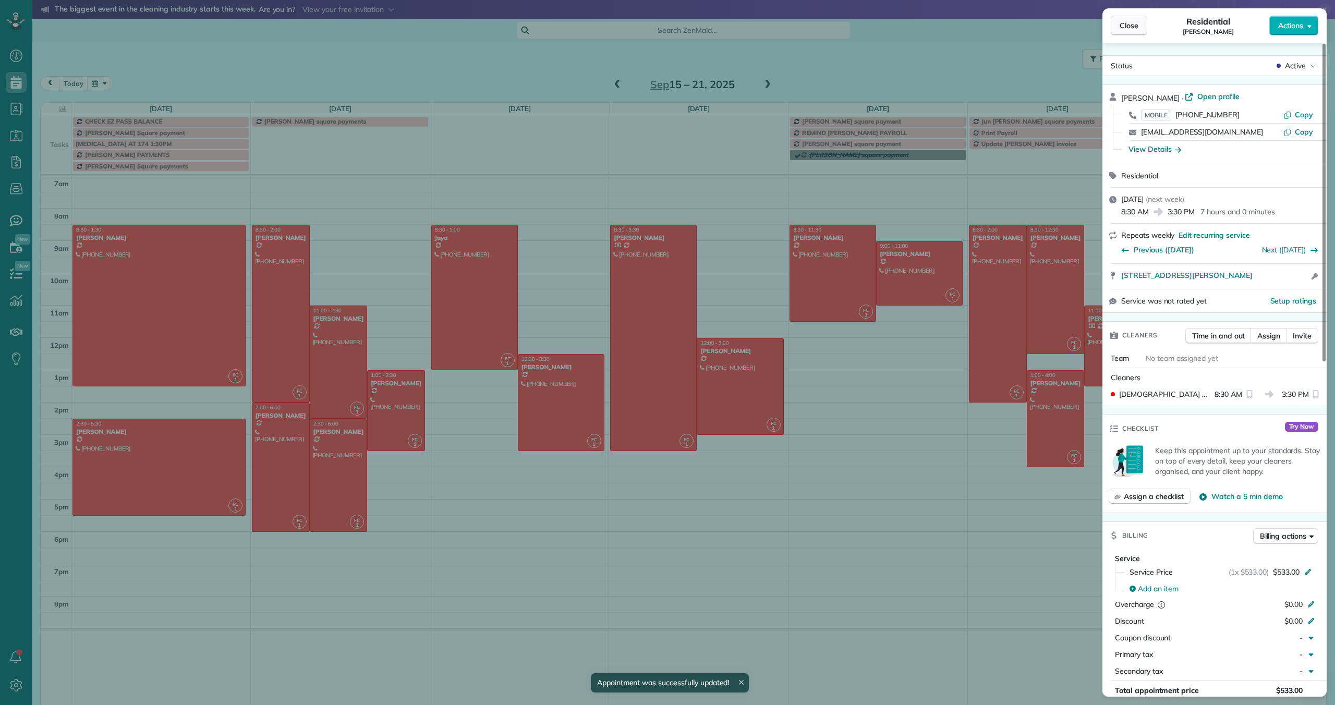
click at [1124, 24] on span "Close" at bounding box center [1129, 25] width 19 height 10
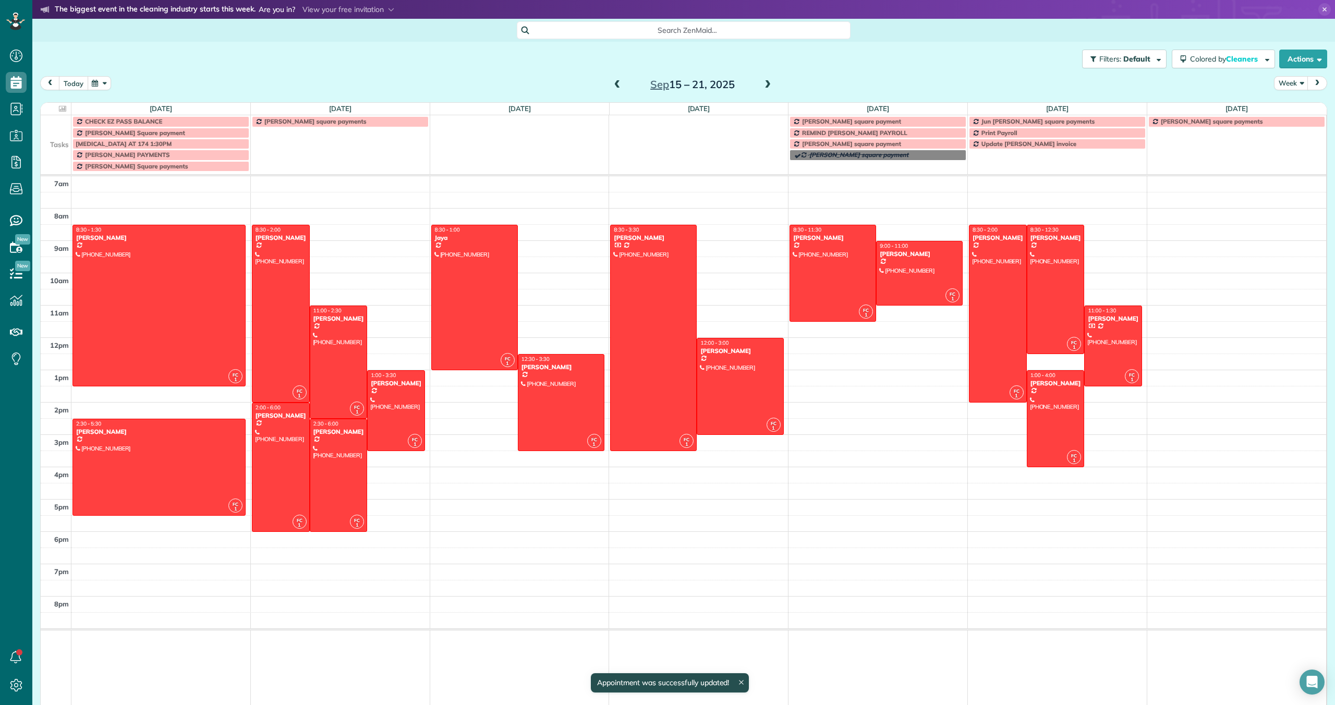
click at [79, 83] on button "today" at bounding box center [73, 83] width 29 height 14
